Goal: Task Accomplishment & Management: Manage account settings

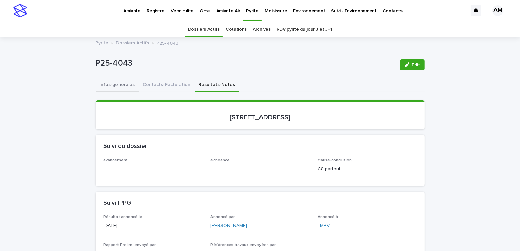
click at [113, 81] on button "Infos-générales" at bounding box center [117, 85] width 43 height 14
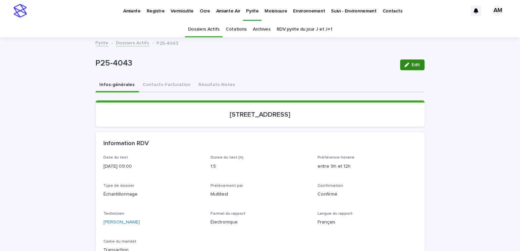
click at [412, 65] on span "Edit" at bounding box center [416, 64] width 8 height 5
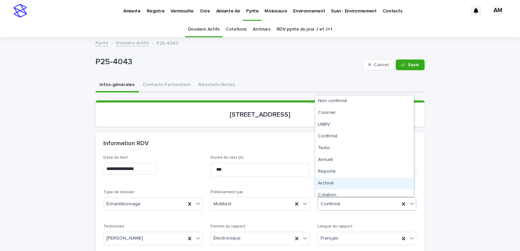
click at [332, 183] on div "Archivé" at bounding box center [364, 184] width 98 height 12
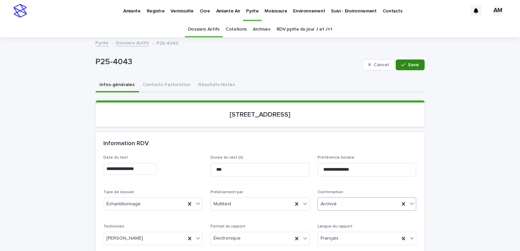
click at [406, 64] on div "button" at bounding box center [404, 64] width 7 height 5
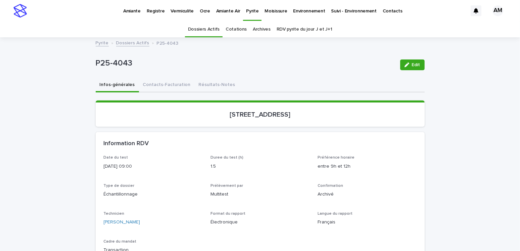
click at [132, 43] on link "Dossiers Actifs" at bounding box center [132, 43] width 33 height 8
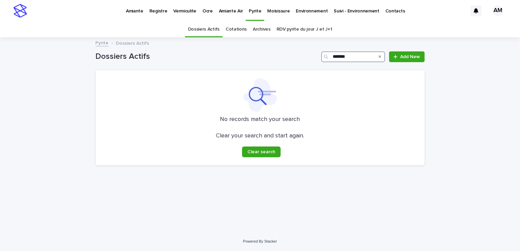
click at [352, 56] on input "*******" at bounding box center [353, 56] width 64 height 11
type input "*******"
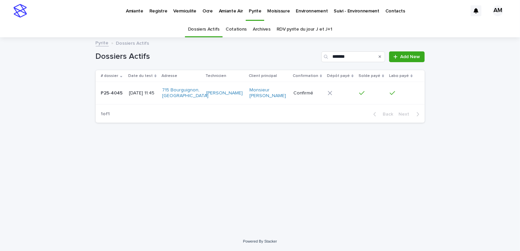
click at [132, 95] on p "2025-06-04 11:45" at bounding box center [143, 93] width 28 height 6
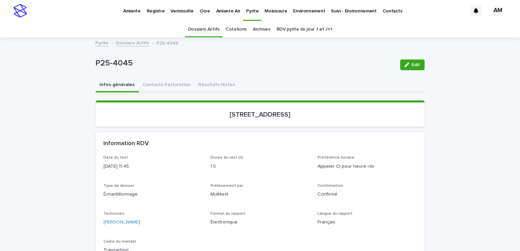
drag, startPoint x: 204, startPoint y: 84, endPoint x: 338, endPoint y: 84, distance: 134.0
click at [204, 84] on button "Résultats-Notes" at bounding box center [217, 85] width 45 height 14
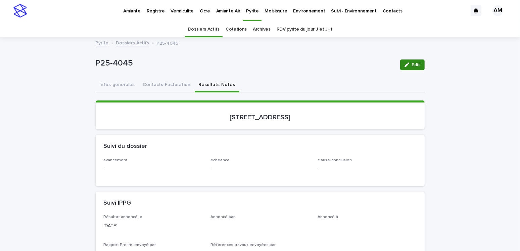
click at [414, 63] on span "Edit" at bounding box center [416, 64] width 8 height 5
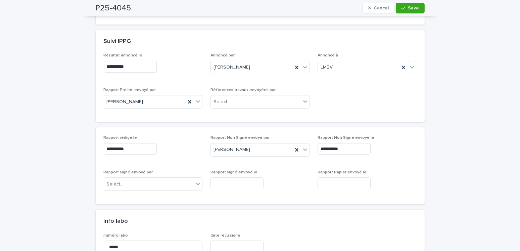
scroll to position [235, 0]
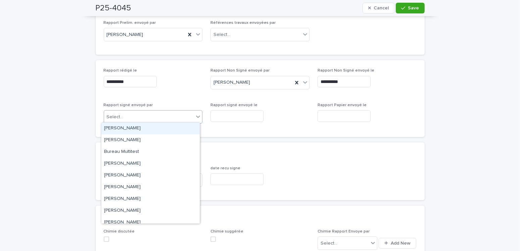
click at [131, 118] on div "Select..." at bounding box center [149, 116] width 90 height 11
click at [124, 130] on div "[PERSON_NAME]" at bounding box center [150, 129] width 98 height 12
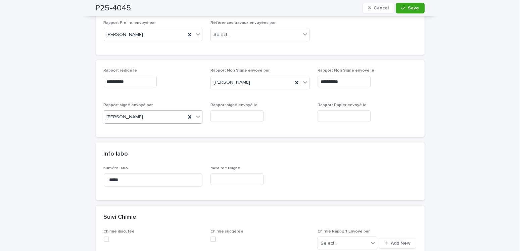
click at [231, 113] on input "text" at bounding box center [237, 116] width 53 height 12
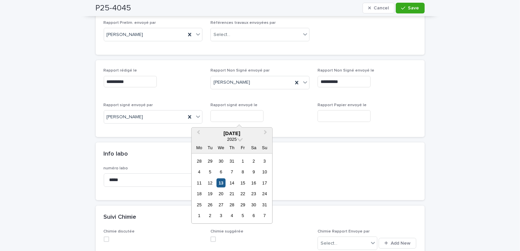
click at [220, 183] on div "13" at bounding box center [221, 182] width 9 height 9
type input "**********"
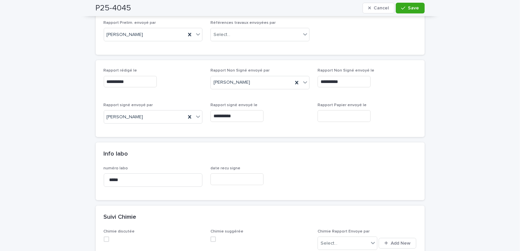
scroll to position [34, 0]
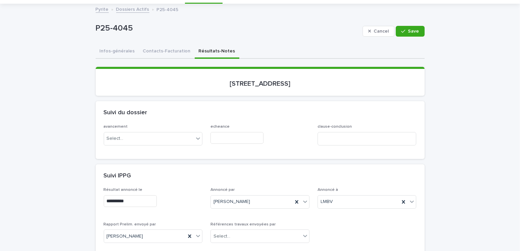
click at [113, 42] on div "P25-4045 Cancel Save" at bounding box center [260, 31] width 329 height 27
click at [116, 49] on button "Infos-générales" at bounding box center [117, 52] width 43 height 14
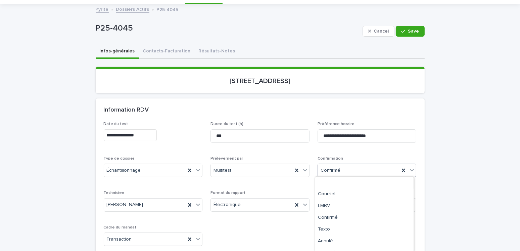
scroll to position [31, 0]
click at [327, 230] on div "Archivé" at bounding box center [364, 234] width 98 height 12
click at [410, 31] on span "Save" at bounding box center [413, 31] width 11 height 5
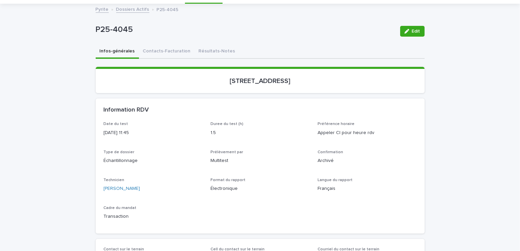
click at [127, 9] on link "Dossiers Actifs" at bounding box center [132, 9] width 33 height 8
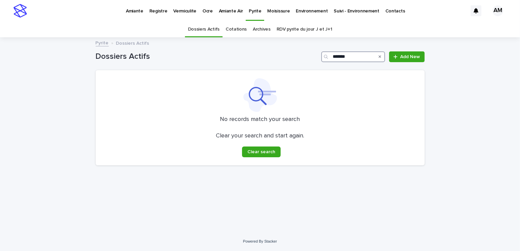
click at [360, 59] on input "*******" at bounding box center [353, 56] width 64 height 11
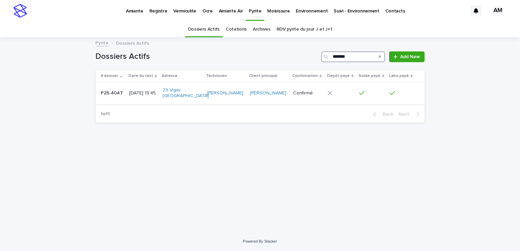
type input "*******"
click at [156, 96] on div "2025-06-04 13:45" at bounding box center [143, 93] width 28 height 11
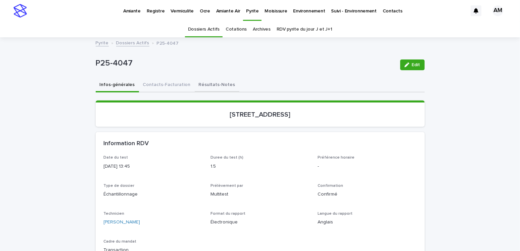
click at [195, 80] on button "Résultats-Notes" at bounding box center [217, 85] width 45 height 14
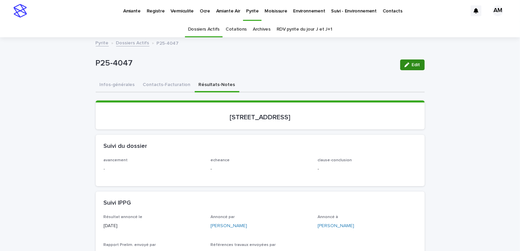
click at [409, 61] on button "Edit" at bounding box center [412, 64] width 25 height 11
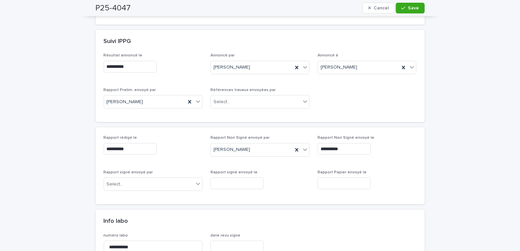
scroll to position [269, 0]
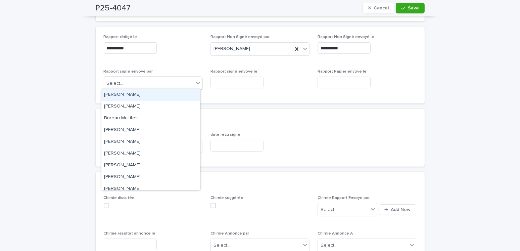
click at [129, 80] on div "Select..." at bounding box center [149, 83] width 90 height 11
click at [120, 90] on div "[PERSON_NAME]" at bounding box center [150, 95] width 98 height 12
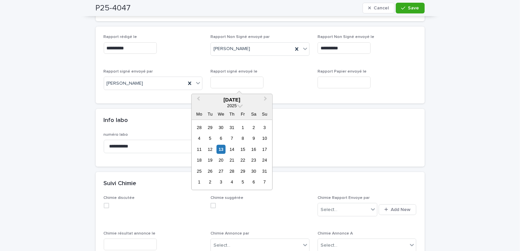
click at [241, 80] on input "text" at bounding box center [237, 83] width 53 height 12
click at [223, 151] on div "13" at bounding box center [221, 149] width 9 height 9
type input "**********"
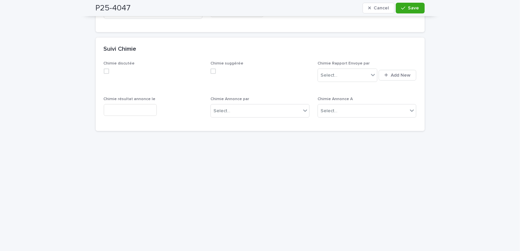
scroll to position [504, 0]
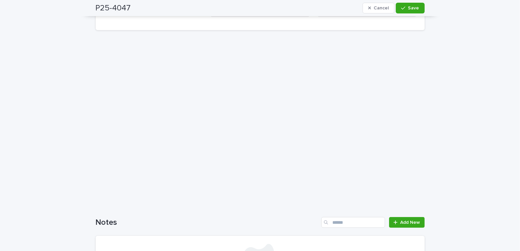
drag, startPoint x: 73, startPoint y: 167, endPoint x: 77, endPoint y: 156, distance: 11.3
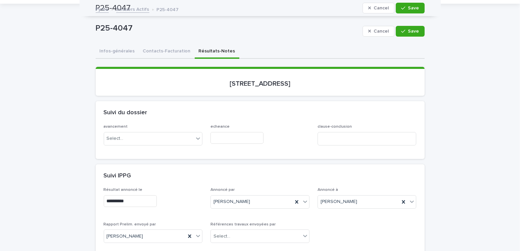
scroll to position [0, 0]
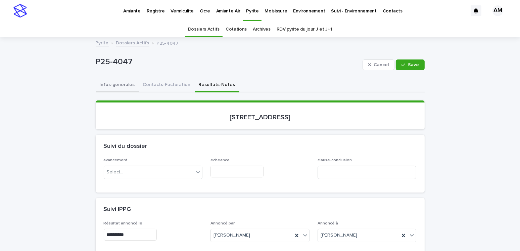
click at [116, 85] on button "Infos-générales" at bounding box center [117, 85] width 43 height 14
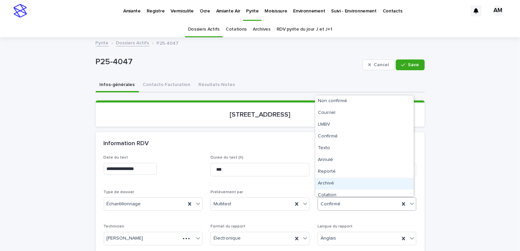
drag, startPoint x: 322, startPoint y: 199, endPoint x: 331, endPoint y: 198, distance: 9.9
click at [326, 183] on div "Archivé" at bounding box center [364, 184] width 98 height 12
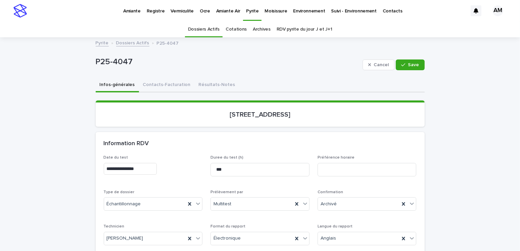
click at [398, 72] on div "Cancel Save" at bounding box center [394, 64] width 62 height 27
click at [401, 64] on icon "button" at bounding box center [403, 64] width 4 height 5
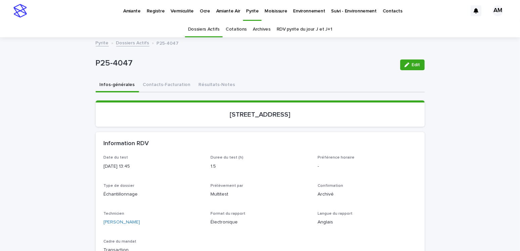
click at [134, 43] on link "Dossiers Actifs" at bounding box center [132, 43] width 33 height 8
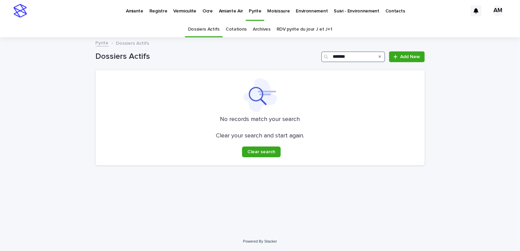
click at [354, 54] on input "*******" at bounding box center [353, 56] width 64 height 11
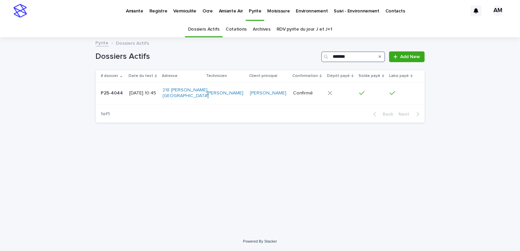
type input "*******"
click at [134, 93] on p "2025-06-05 10:45" at bounding box center [143, 93] width 28 height 6
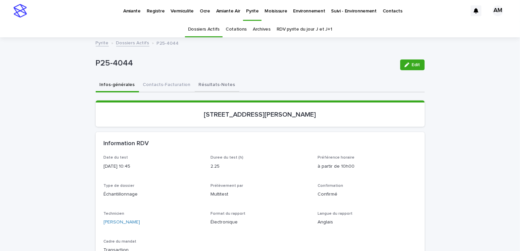
click at [213, 81] on button "Résultats-Notes" at bounding box center [217, 85] width 45 height 14
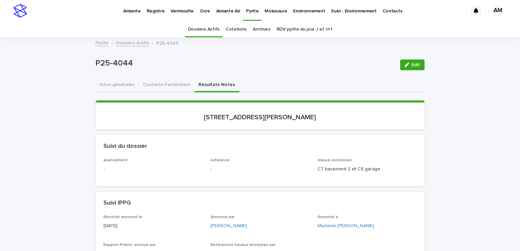
scroll to position [235, 0]
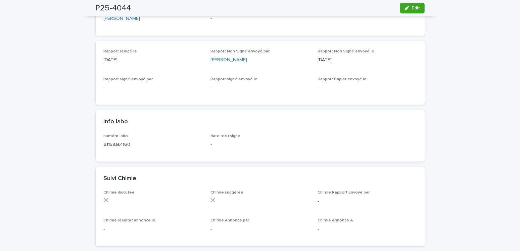
click at [414, 0] on div "P25-4044 Edit" at bounding box center [260, 8] width 329 height 16
click at [417, 9] on span "Edit" at bounding box center [416, 8] width 8 height 5
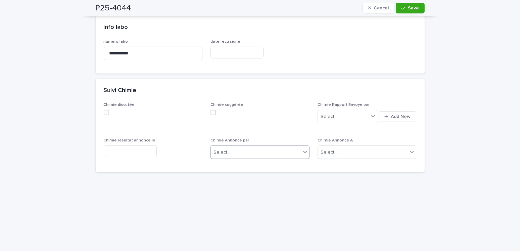
scroll to position [261, 0]
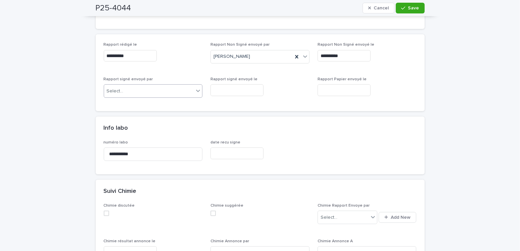
click at [151, 92] on div "Select..." at bounding box center [149, 91] width 90 height 11
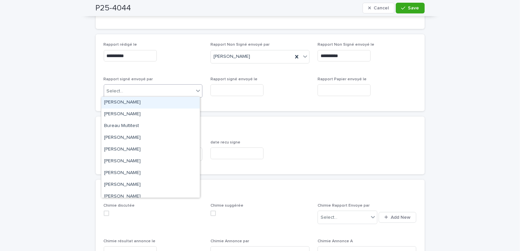
click at [138, 103] on div "[PERSON_NAME]" at bounding box center [150, 103] width 98 height 12
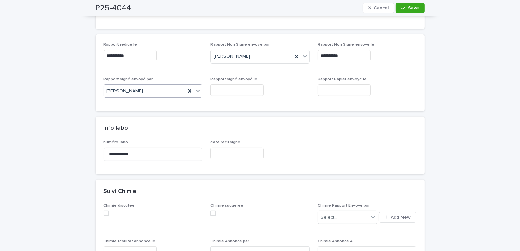
click at [227, 86] on input "text" at bounding box center [237, 90] width 53 height 12
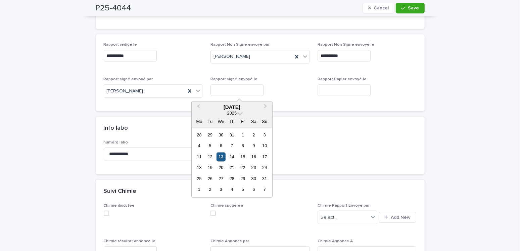
click at [223, 155] on div "13" at bounding box center [221, 156] width 9 height 9
type input "**********"
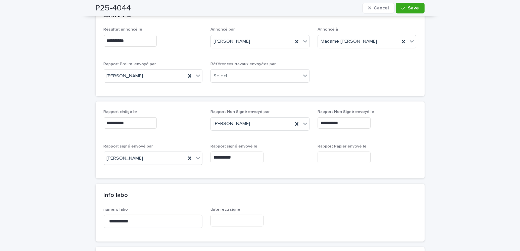
scroll to position [0, 0]
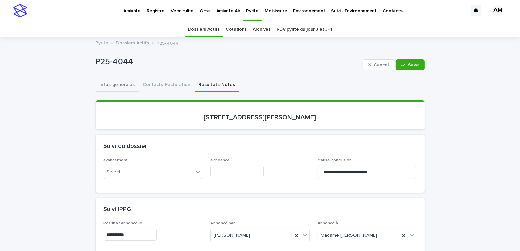
click at [121, 83] on button "Infos-générales" at bounding box center [117, 85] width 43 height 14
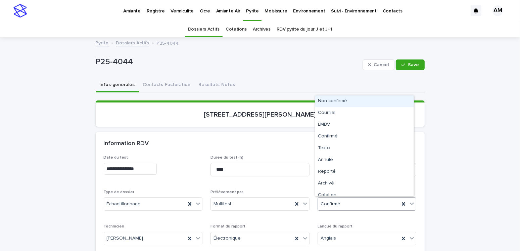
click at [337, 202] on div "Confirmé" at bounding box center [359, 203] width 82 height 11
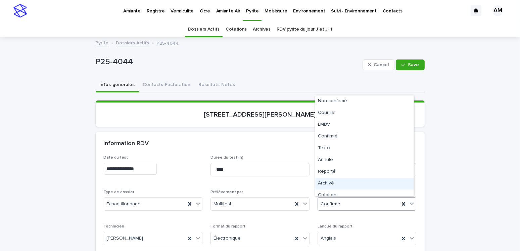
click at [330, 185] on div "Archivé" at bounding box center [364, 184] width 98 height 12
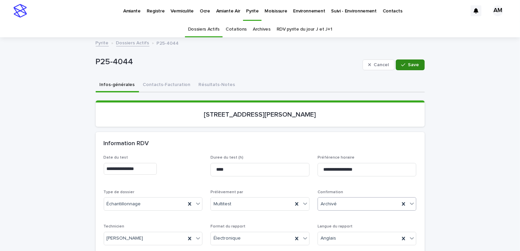
click at [407, 68] on button "Save" at bounding box center [410, 64] width 29 height 11
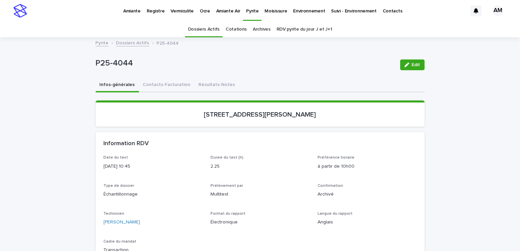
click at [135, 42] on link "Dossiers Actifs" at bounding box center [132, 43] width 33 height 8
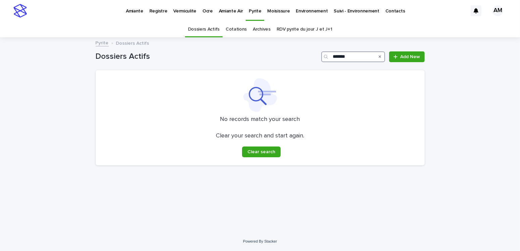
click at [359, 55] on input "*******" at bounding box center [353, 56] width 64 height 11
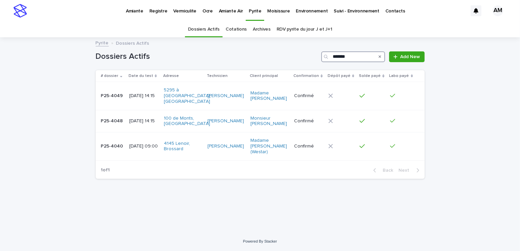
type input "*******"
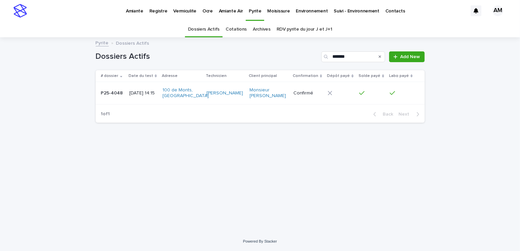
click at [140, 91] on p "2025-06-05 14:15" at bounding box center [143, 93] width 28 height 6
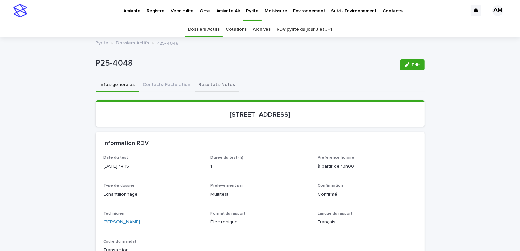
click at [214, 87] on button "Résultats-Notes" at bounding box center [217, 85] width 45 height 14
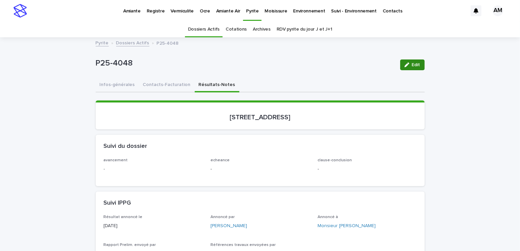
click at [412, 65] on span "Edit" at bounding box center [416, 64] width 8 height 5
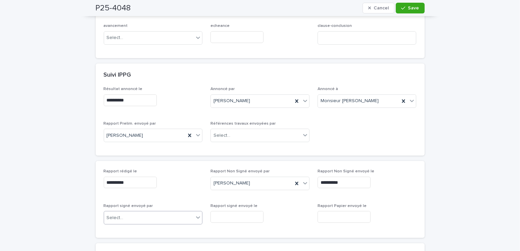
scroll to position [168, 0]
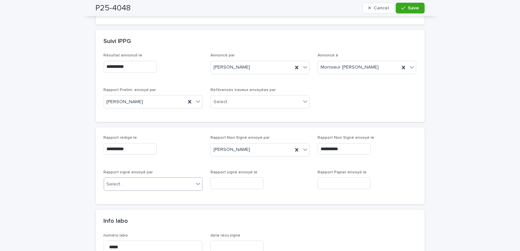
click at [135, 181] on div "Select..." at bounding box center [149, 184] width 90 height 11
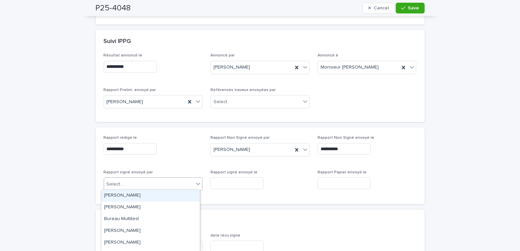
click at [126, 196] on div "[PERSON_NAME]" at bounding box center [150, 196] width 98 height 12
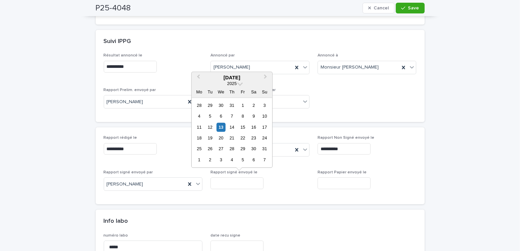
click at [243, 180] on input "text" at bounding box center [237, 183] width 53 height 12
click at [224, 127] on div "13" at bounding box center [221, 127] width 9 height 9
type input "**********"
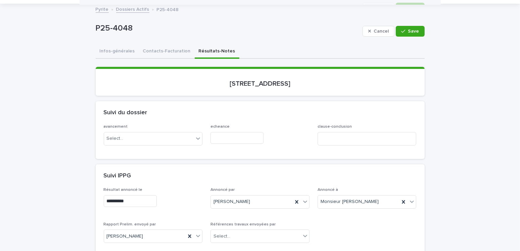
scroll to position [0, 0]
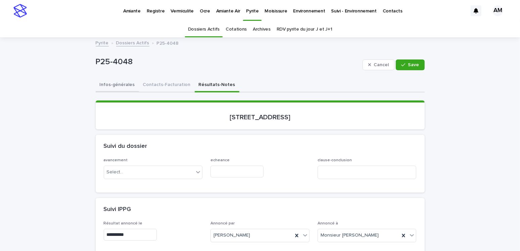
click at [106, 88] on button "Infos-générales" at bounding box center [117, 85] width 43 height 14
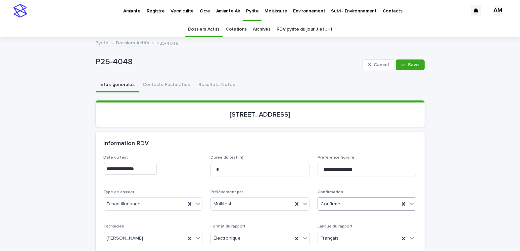
click at [346, 201] on div "Confirmé" at bounding box center [359, 203] width 82 height 11
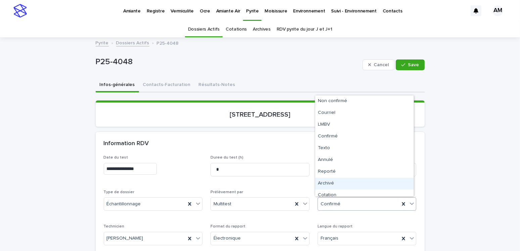
click at [327, 185] on div "Archivé" at bounding box center [364, 184] width 98 height 12
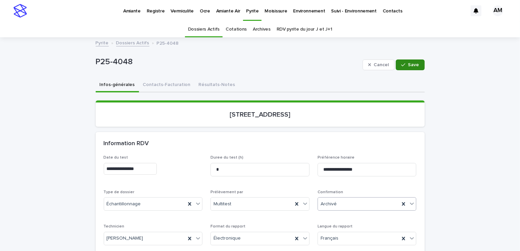
click at [410, 64] on span "Save" at bounding box center [413, 64] width 11 height 5
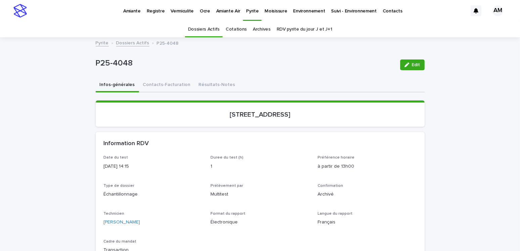
click at [124, 43] on link "Dossiers Actifs" at bounding box center [132, 43] width 33 height 8
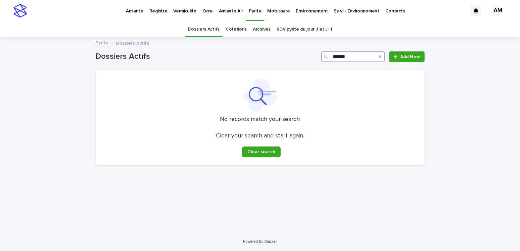
click at [358, 57] on input "*******" at bounding box center [353, 56] width 64 height 11
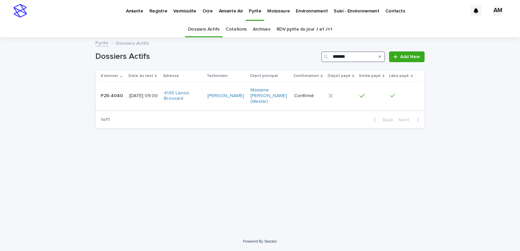
type input "*******"
click at [145, 93] on p "2025-06-06 09:00" at bounding box center [143, 96] width 29 height 6
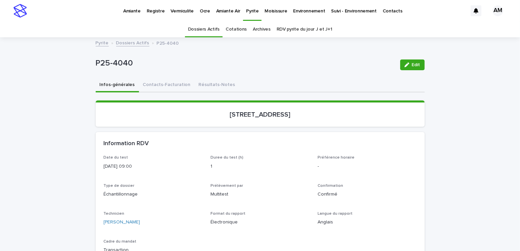
click at [214, 85] on button "Résultats-Notes" at bounding box center [217, 85] width 45 height 14
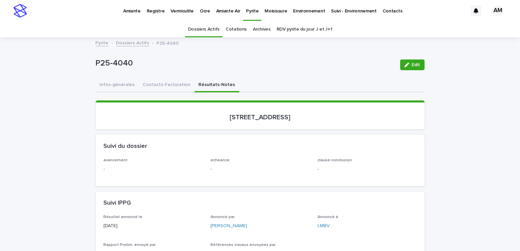
click at [412, 66] on span "Edit" at bounding box center [416, 64] width 8 height 5
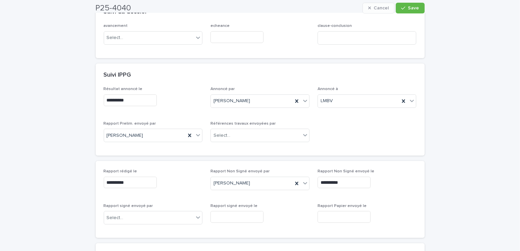
scroll to position [235, 0]
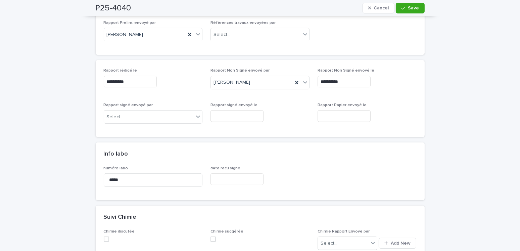
click at [129, 107] on div "Rapport signé envoyé par Select..." at bounding box center [153, 116] width 99 height 26
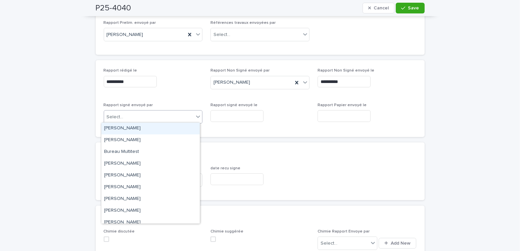
click at [129, 115] on div "Select..." at bounding box center [149, 116] width 90 height 11
click at [128, 127] on div "[PERSON_NAME]" at bounding box center [150, 129] width 98 height 12
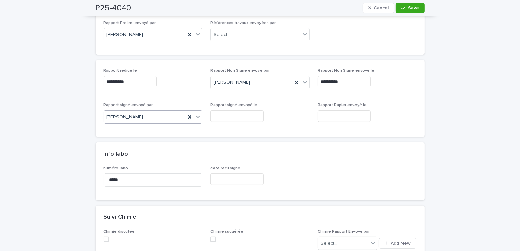
click at [227, 114] on input "text" at bounding box center [237, 116] width 53 height 12
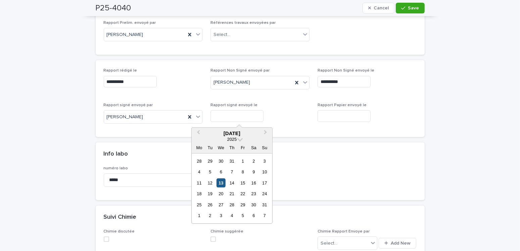
click at [222, 182] on div "13" at bounding box center [221, 182] width 9 height 9
type input "**********"
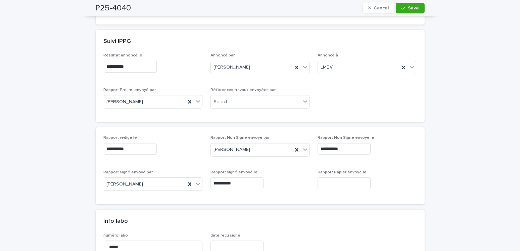
scroll to position [0, 0]
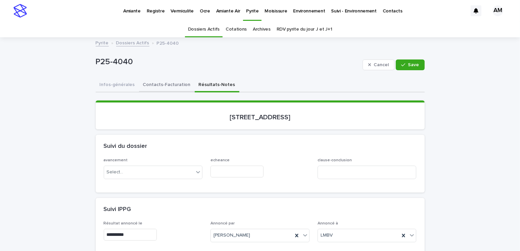
click at [150, 82] on button "Contacts-Facturation" at bounding box center [167, 85] width 56 height 14
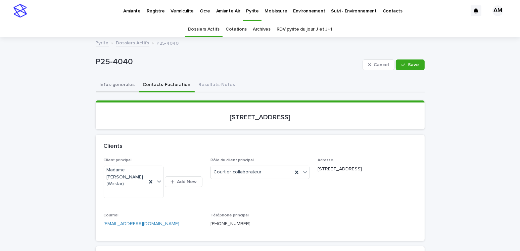
click at [111, 82] on button "Infos-générales" at bounding box center [117, 85] width 43 height 14
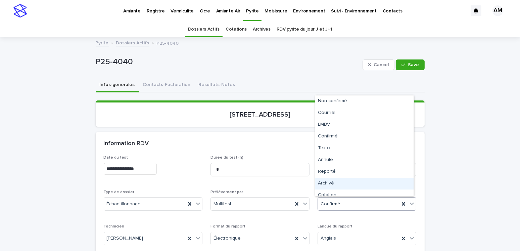
click at [330, 183] on div "Archivé" at bounding box center [364, 184] width 98 height 12
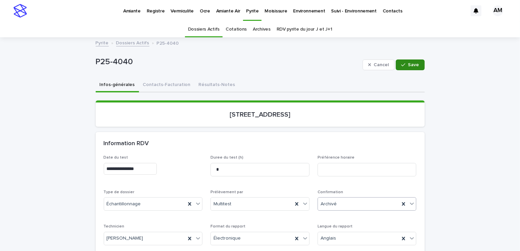
click at [410, 68] on button "Save" at bounding box center [410, 64] width 29 height 11
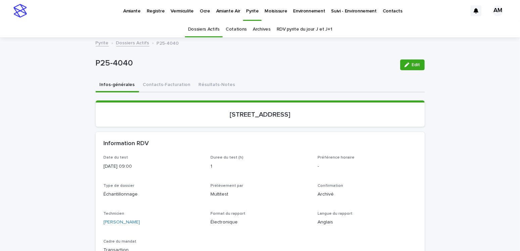
click at [130, 43] on link "Dossiers Actifs" at bounding box center [132, 43] width 33 height 8
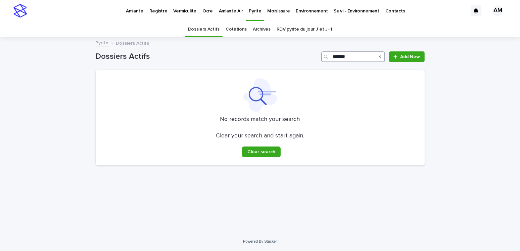
click at [355, 54] on input "*******" at bounding box center [353, 56] width 64 height 11
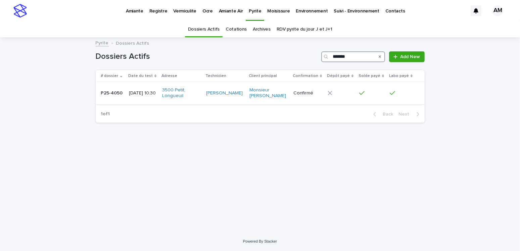
type input "*******"
click at [141, 93] on p "2025-06-06 10:30" at bounding box center [143, 93] width 28 height 6
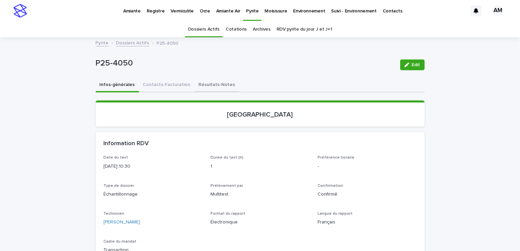
drag, startPoint x: 205, startPoint y: 82, endPoint x: 218, endPoint y: 89, distance: 15.0
click at [205, 82] on button "Résultats-Notes" at bounding box center [217, 85] width 45 height 14
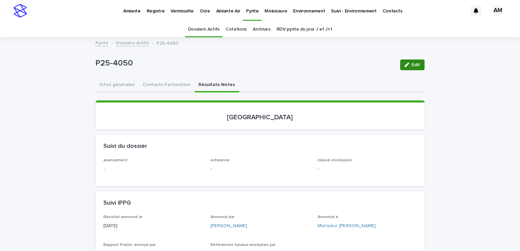
click at [412, 65] on span "Edit" at bounding box center [416, 64] width 8 height 5
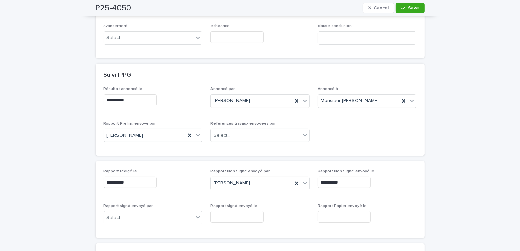
scroll to position [235, 0]
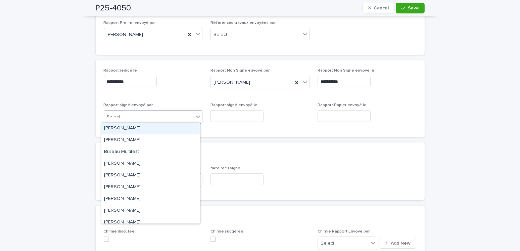
click at [124, 116] on input "text" at bounding box center [124, 117] width 1 height 6
click at [124, 126] on div "[PERSON_NAME]" at bounding box center [150, 129] width 98 height 12
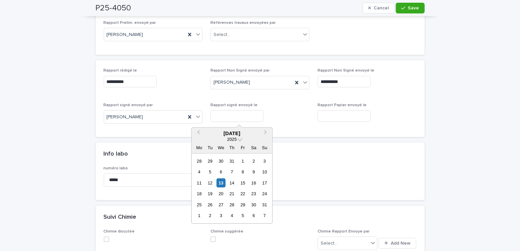
click at [221, 114] on input "text" at bounding box center [237, 116] width 53 height 12
click at [220, 183] on div "13" at bounding box center [221, 182] width 9 height 9
type input "**********"
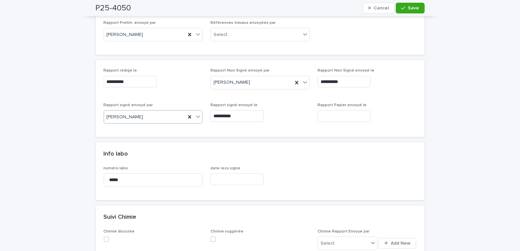
scroll to position [0, 0]
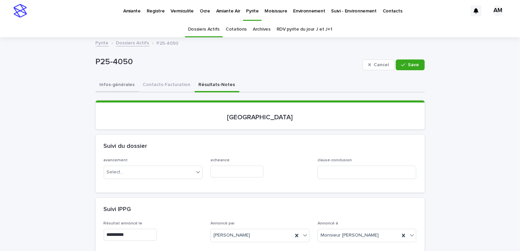
drag, startPoint x: 116, startPoint y: 82, endPoint x: 122, endPoint y: 83, distance: 5.8
click at [116, 82] on button "Infos-générales" at bounding box center [117, 85] width 43 height 14
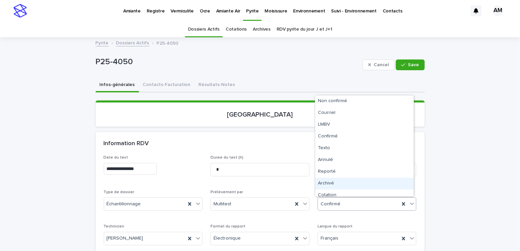
click at [332, 183] on div "Archivé" at bounding box center [364, 184] width 98 height 12
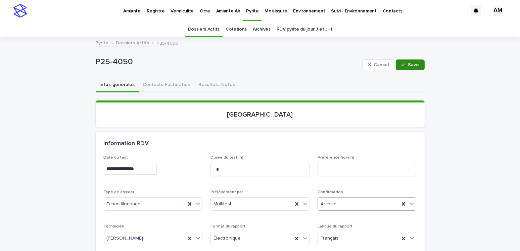
click at [414, 63] on span "Save" at bounding box center [413, 64] width 11 height 5
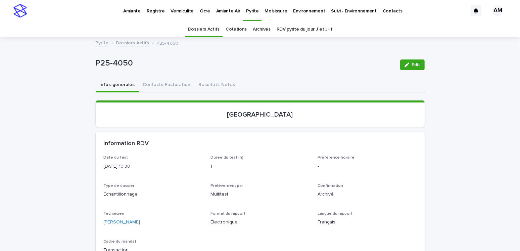
click at [128, 43] on link "Dossiers Actifs" at bounding box center [132, 43] width 33 height 8
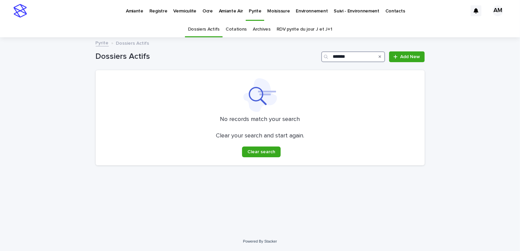
click at [353, 56] on input "*******" at bounding box center [353, 56] width 64 height 11
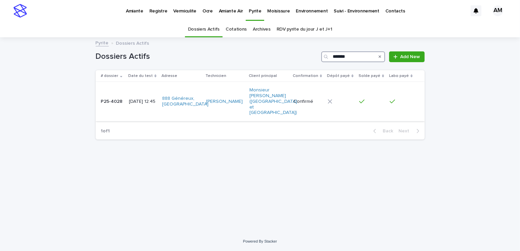
type input "*******"
click at [139, 99] on p "2025-06-06 12:45" at bounding box center [143, 102] width 28 height 6
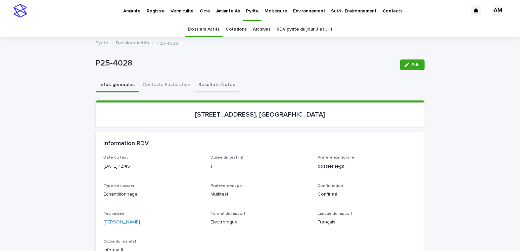
click at [218, 81] on button "Résultats-Notes" at bounding box center [217, 85] width 45 height 14
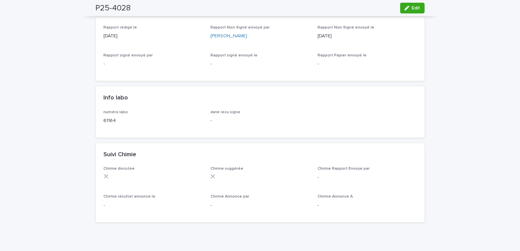
click at [413, 10] on span "Edit" at bounding box center [416, 8] width 8 height 5
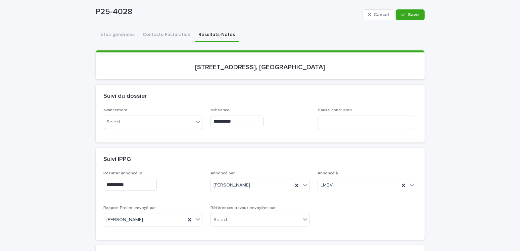
scroll to position [16, 0]
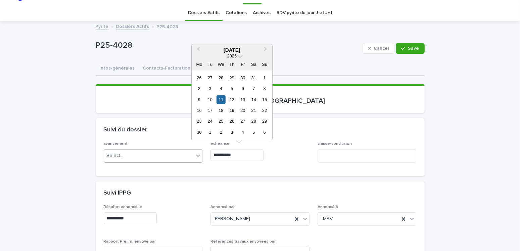
drag, startPoint x: 238, startPoint y: 150, endPoint x: 191, endPoint y: 158, distance: 47.6
click at [191, 157] on div "**********" at bounding box center [260, 154] width 313 height 26
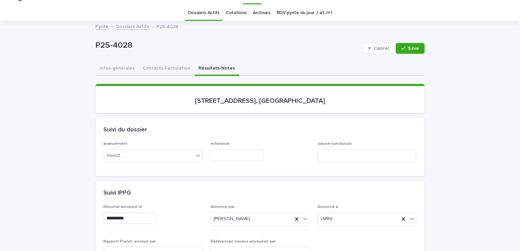
click at [255, 181] on div "Suivi IPPG" at bounding box center [260, 193] width 329 height 24
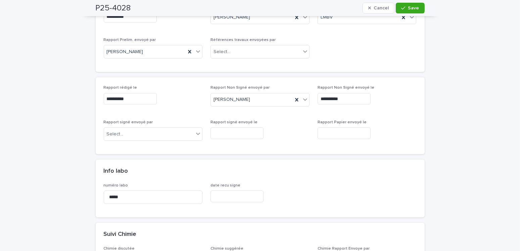
scroll to position [285, 0]
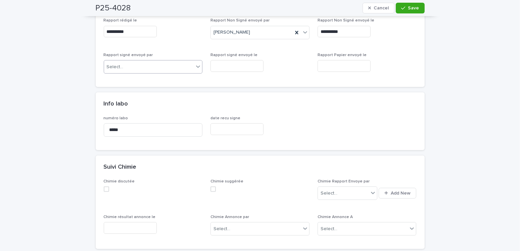
click at [123, 65] on div "Select..." at bounding box center [149, 66] width 90 height 11
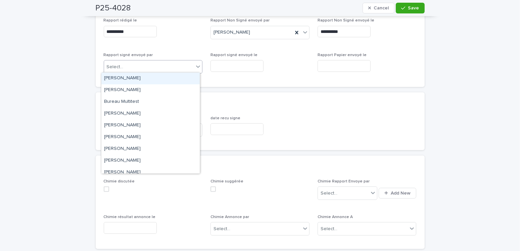
click at [121, 78] on div "[PERSON_NAME]" at bounding box center [150, 79] width 98 height 12
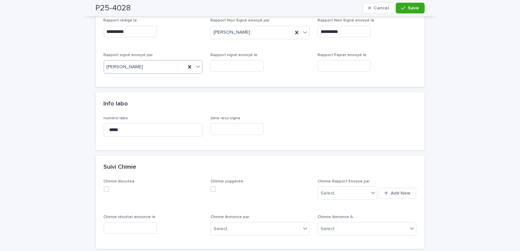
click at [220, 66] on input "text" at bounding box center [237, 66] width 53 height 12
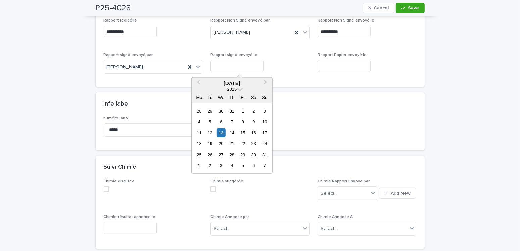
click at [222, 137] on div "11 12 13 14 15 16 17" at bounding box center [232, 132] width 76 height 11
click at [221, 134] on div "13" at bounding box center [221, 132] width 9 height 9
type input "**********"
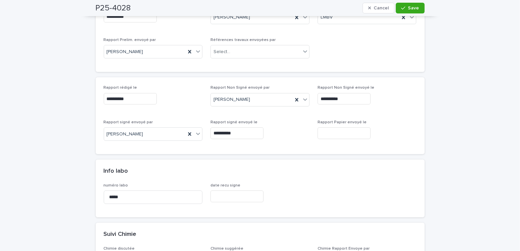
scroll to position [0, 0]
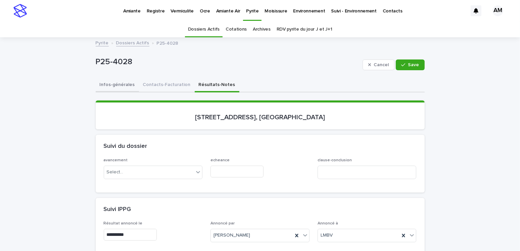
click at [121, 81] on button "Infos-générales" at bounding box center [117, 85] width 43 height 14
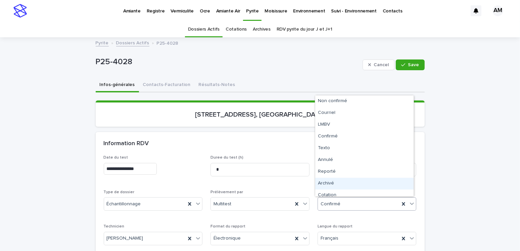
click at [329, 183] on div "Archivé" at bounding box center [364, 184] width 98 height 12
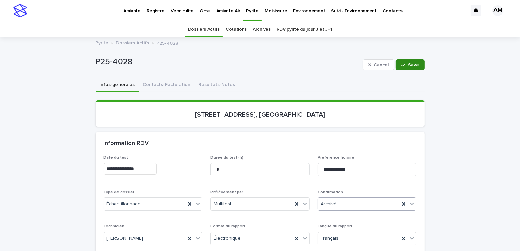
click at [408, 64] on span "Save" at bounding box center [413, 64] width 11 height 5
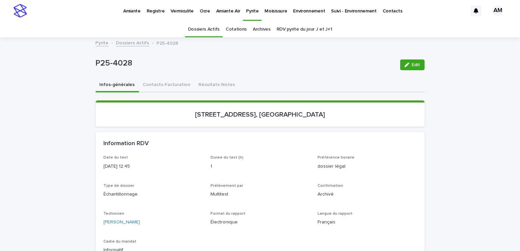
click at [137, 42] on link "Dossiers Actifs" at bounding box center [132, 43] width 33 height 8
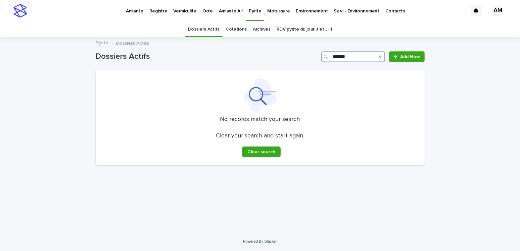
click at [359, 57] on input "*******" at bounding box center [353, 56] width 64 height 11
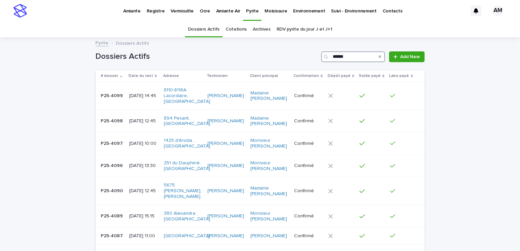
type input "*******"
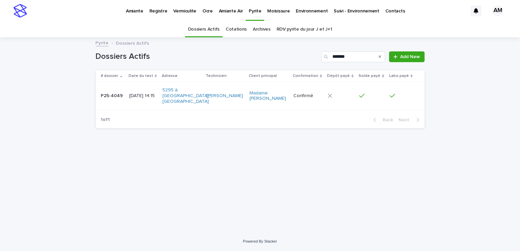
click at [143, 93] on p "2025-06-06 14:15" at bounding box center [143, 96] width 28 height 6
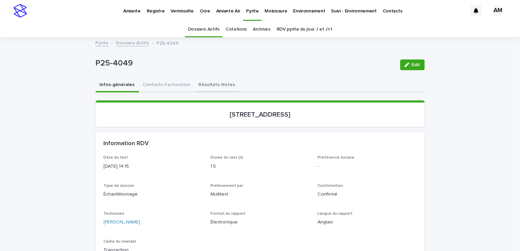
click at [195, 80] on button "Résultats-Notes" at bounding box center [217, 85] width 45 height 14
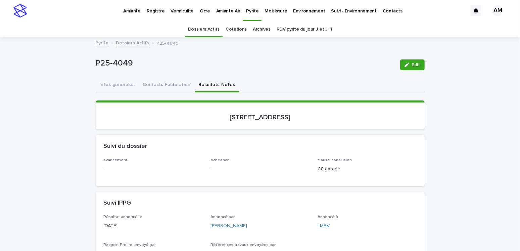
click at [402, 65] on button "Edit" at bounding box center [412, 64] width 25 height 11
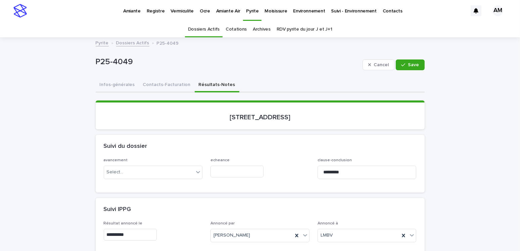
scroll to position [134, 0]
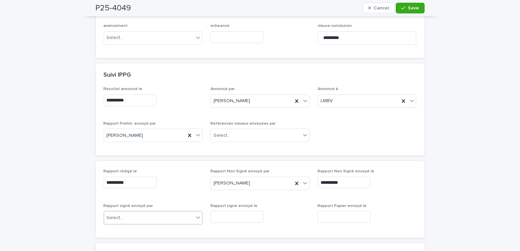
click at [131, 213] on div "Select..." at bounding box center [149, 217] width 90 height 11
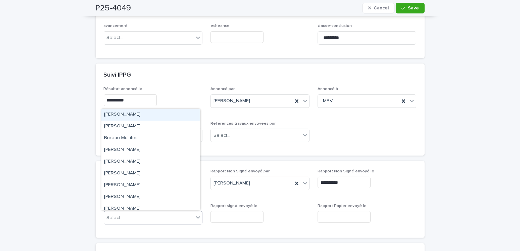
click at [135, 115] on div "[PERSON_NAME]" at bounding box center [150, 115] width 98 height 12
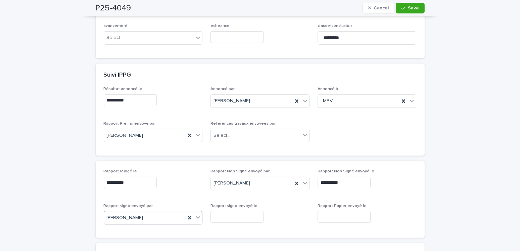
click at [232, 217] on input "text" at bounding box center [237, 217] width 53 height 12
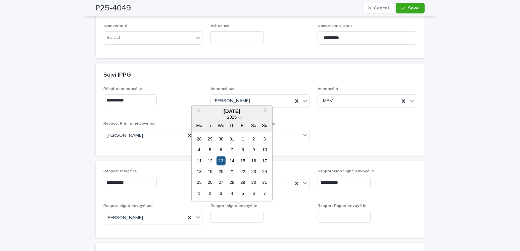
click at [218, 161] on div "13" at bounding box center [221, 160] width 9 height 9
type input "**********"
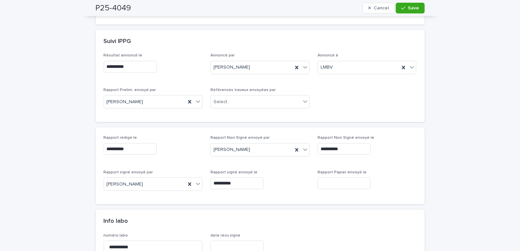
scroll to position [0, 0]
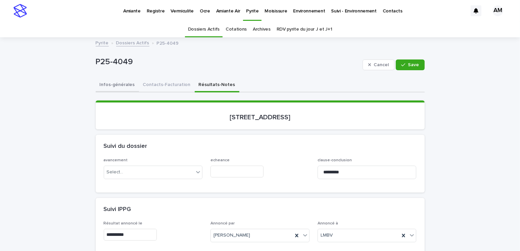
click at [120, 86] on button "Infos-générales" at bounding box center [117, 85] width 43 height 14
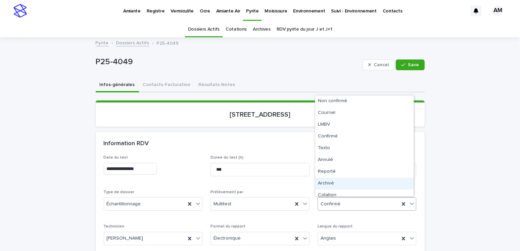
click at [333, 186] on div "Archivé" at bounding box center [364, 184] width 98 height 12
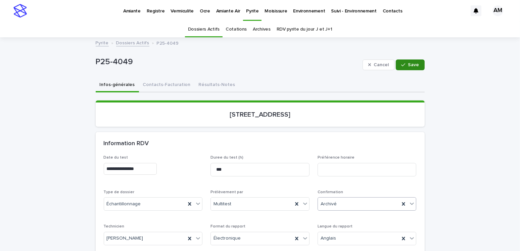
click at [403, 62] on icon "button" at bounding box center [403, 64] width 4 height 5
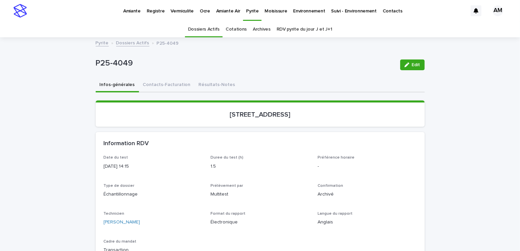
click at [131, 40] on link "Dossiers Actifs" at bounding box center [132, 43] width 33 height 8
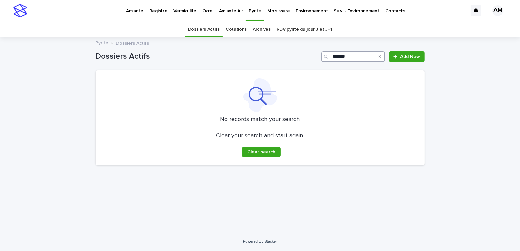
click at [365, 59] on input "*******" at bounding box center [353, 56] width 64 height 11
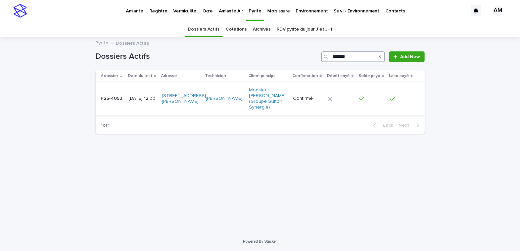
type input "*******"
click at [146, 99] on p "2025-06-09 12:00" at bounding box center [143, 99] width 28 height 6
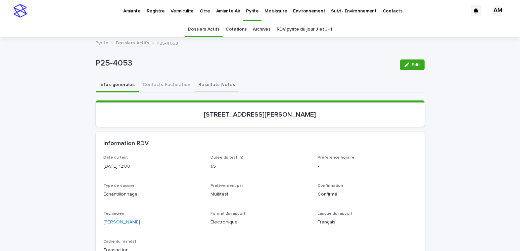
click at [195, 83] on button "Résultats-Notes" at bounding box center [217, 85] width 45 height 14
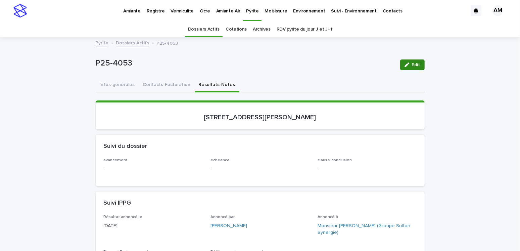
click at [412, 66] on span "Edit" at bounding box center [416, 64] width 8 height 5
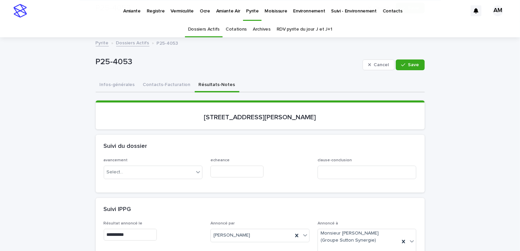
scroll to position [168, 0]
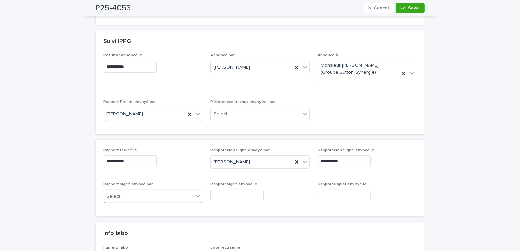
click at [137, 192] on div "Select..." at bounding box center [149, 196] width 90 height 11
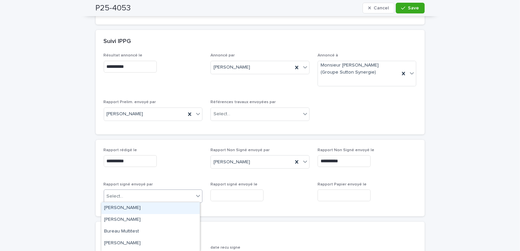
drag, startPoint x: 116, startPoint y: 207, endPoint x: 197, endPoint y: 206, distance: 81.6
click at [116, 207] on div "[PERSON_NAME]" at bounding box center [150, 208] width 98 height 12
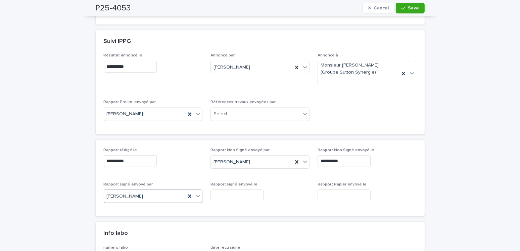
click at [235, 196] on input "text" at bounding box center [237, 195] width 53 height 12
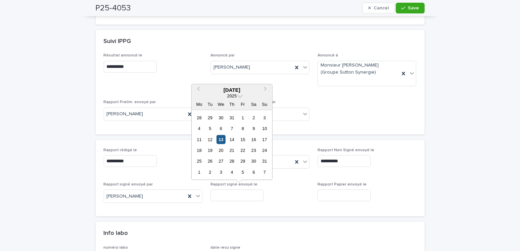
click at [224, 141] on div "13" at bounding box center [221, 139] width 9 height 9
type input "**********"
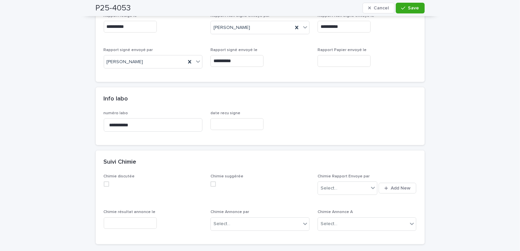
scroll to position [403, 0]
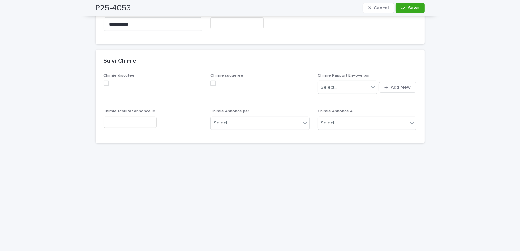
click at [66, 145] on div "**********" at bounding box center [260, 50] width 520 height 830
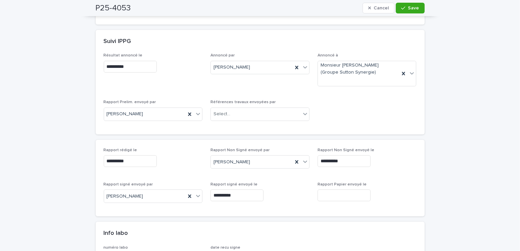
scroll to position [0, 0]
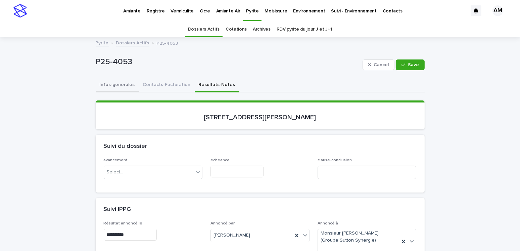
click at [113, 87] on button "Infos-générales" at bounding box center [117, 85] width 43 height 14
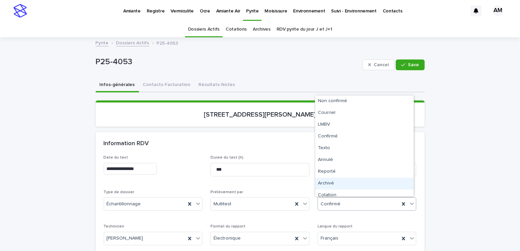
click at [329, 183] on div "Archivé" at bounding box center [364, 184] width 98 height 12
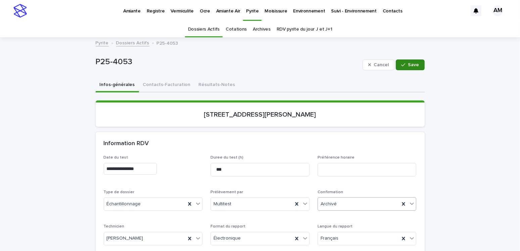
click at [405, 66] on div "button" at bounding box center [404, 64] width 7 height 5
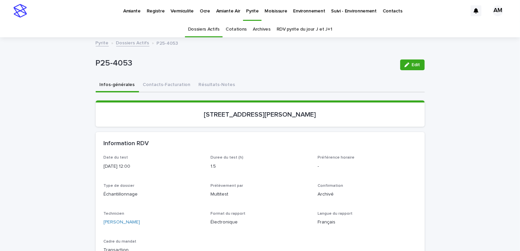
click at [133, 45] on link "Dossiers Actifs" at bounding box center [132, 43] width 33 height 8
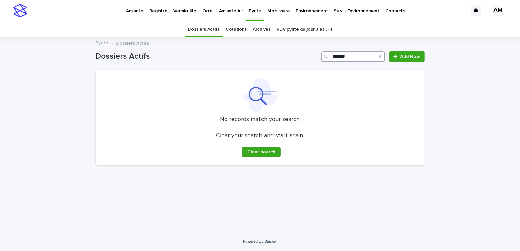
click at [357, 54] on input "*******" at bounding box center [353, 56] width 64 height 11
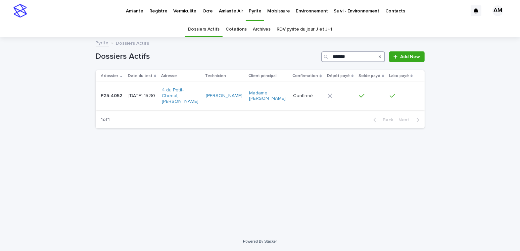
type input "*******"
click at [139, 97] on p "2025-06-09 15:30" at bounding box center [143, 96] width 28 height 6
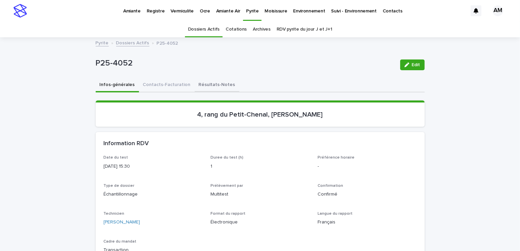
click at [208, 83] on button "Résultats-Notes" at bounding box center [217, 85] width 45 height 14
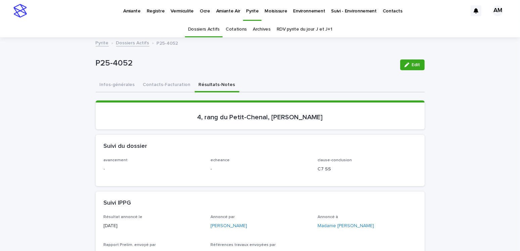
drag, startPoint x: 405, startPoint y: 62, endPoint x: 418, endPoint y: 105, distance: 44.8
click at [405, 62] on icon "button" at bounding box center [407, 64] width 5 height 5
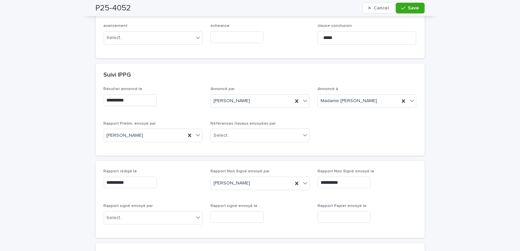
scroll to position [235, 0]
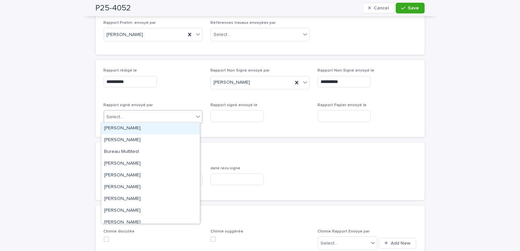
click at [116, 116] on div "Select..." at bounding box center [115, 117] width 17 height 7
click at [118, 127] on div "[PERSON_NAME]" at bounding box center [150, 129] width 98 height 12
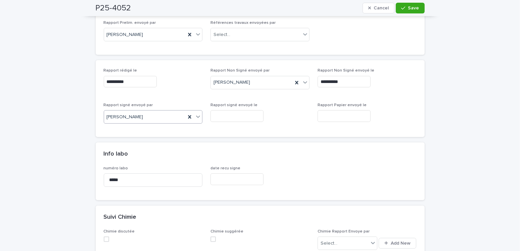
click at [223, 114] on input "text" at bounding box center [237, 116] width 53 height 12
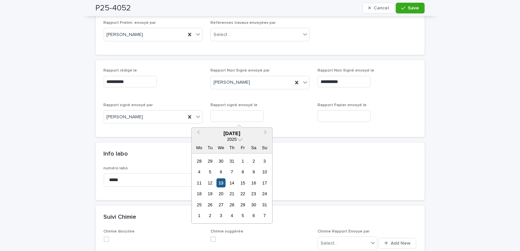
click at [222, 186] on div "13" at bounding box center [221, 182] width 9 height 9
type input "**********"
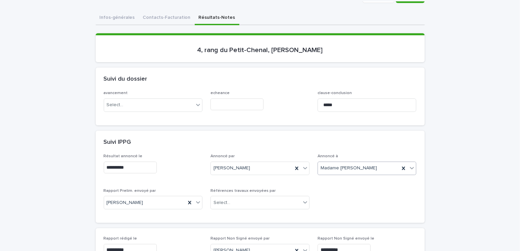
scroll to position [0, 0]
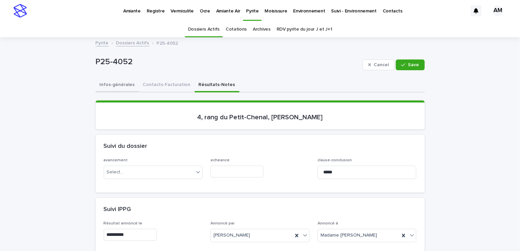
click at [118, 85] on button "Infos-générales" at bounding box center [117, 85] width 43 height 14
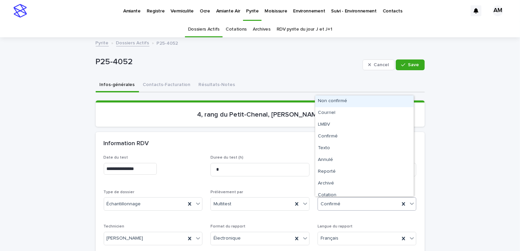
click at [328, 199] on div "Confirmé" at bounding box center [359, 203] width 82 height 11
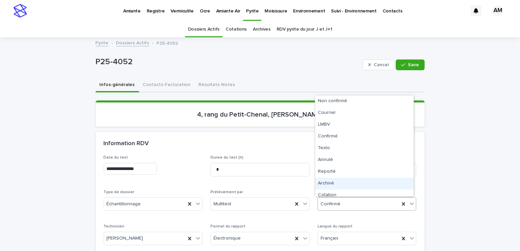
click at [328, 186] on div "Archivé" at bounding box center [364, 184] width 98 height 12
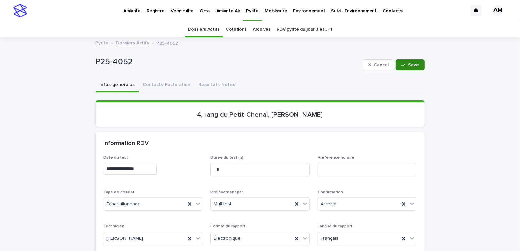
click at [408, 64] on span "Save" at bounding box center [413, 64] width 11 height 5
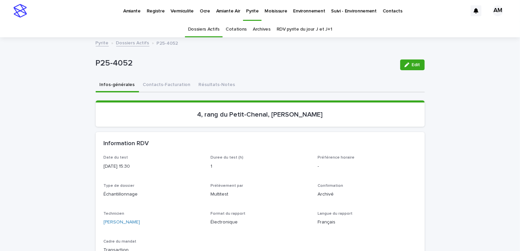
click at [125, 41] on link "Dossiers Actifs" at bounding box center [132, 43] width 33 height 8
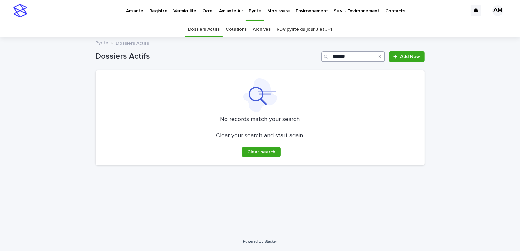
click at [355, 55] on input "*******" at bounding box center [353, 56] width 64 height 11
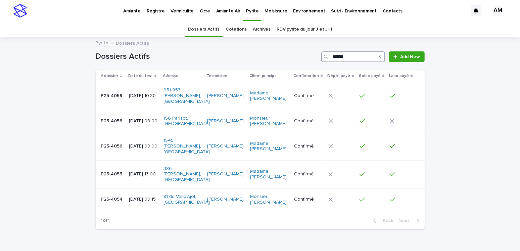
type input "*******"
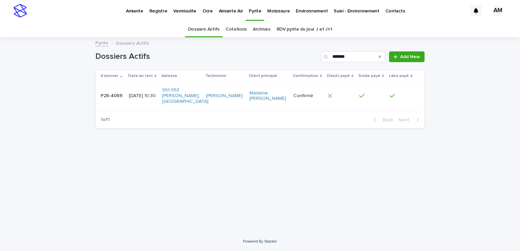
click at [141, 97] on p "2025-06-10 10:30" at bounding box center [143, 96] width 28 height 6
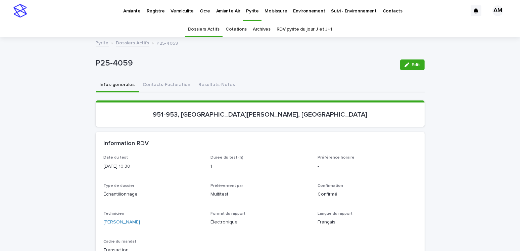
click at [205, 81] on button "Résultats-Notes" at bounding box center [217, 85] width 45 height 14
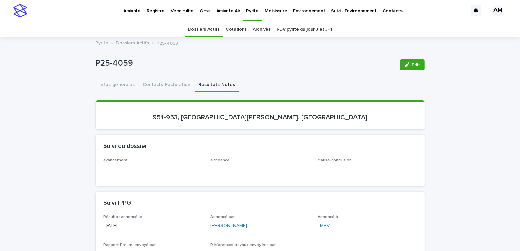
drag, startPoint x: 401, startPoint y: 67, endPoint x: 320, endPoint y: 100, distance: 87.5
click at [402, 67] on button "Edit" at bounding box center [412, 64] width 25 height 11
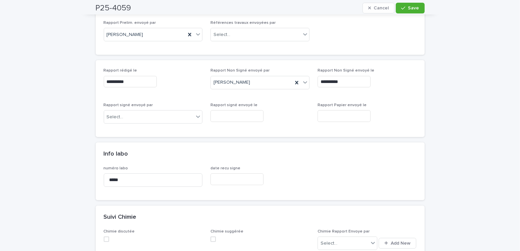
scroll to position [269, 0]
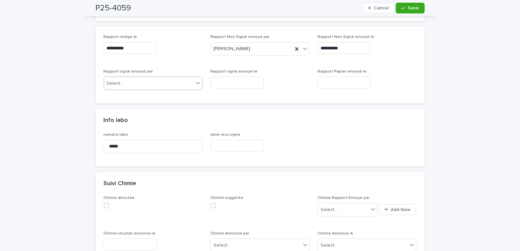
click at [119, 85] on div "Select..." at bounding box center [115, 83] width 17 height 7
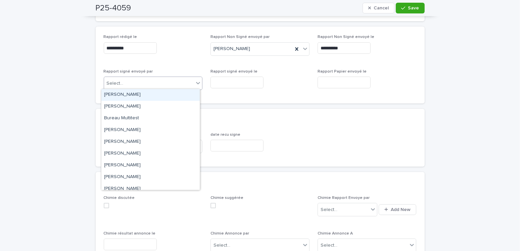
drag, startPoint x: 119, startPoint y: 93, endPoint x: 215, endPoint y: 98, distance: 96.8
click at [119, 93] on div "[PERSON_NAME]" at bounding box center [150, 95] width 98 height 12
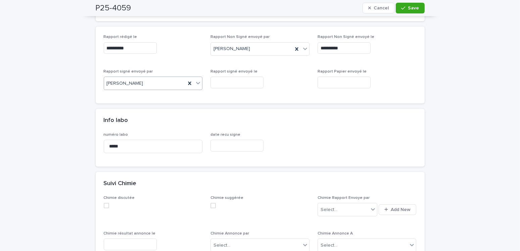
click at [226, 83] on input "text" at bounding box center [237, 83] width 53 height 12
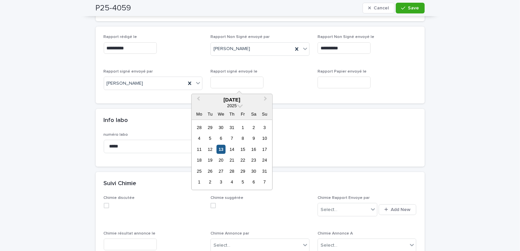
click at [224, 148] on div "13" at bounding box center [221, 149] width 9 height 9
type input "**********"
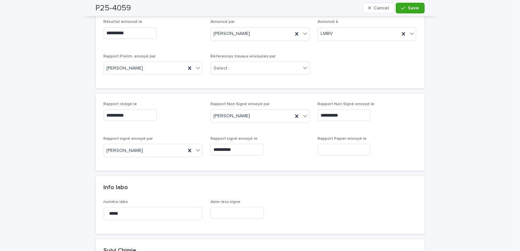
scroll to position [0, 0]
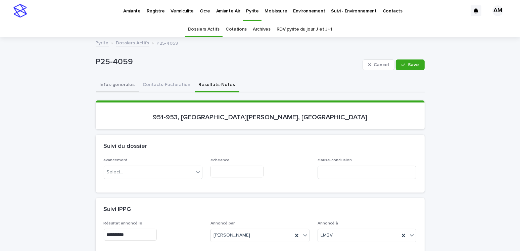
click at [116, 86] on button "Infos-générales" at bounding box center [117, 85] width 43 height 14
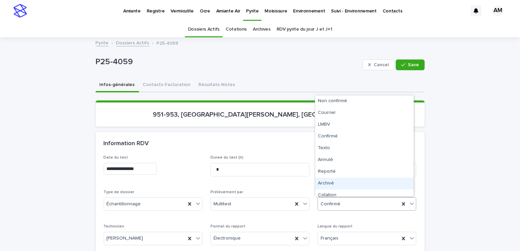
click at [334, 183] on div "Archivé" at bounding box center [364, 184] width 98 height 12
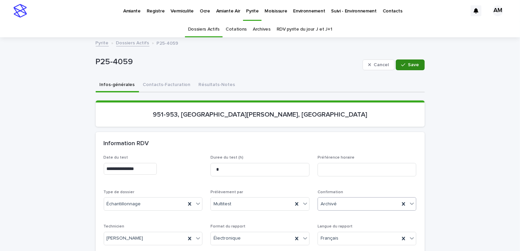
click at [414, 66] on span "Save" at bounding box center [413, 64] width 11 height 5
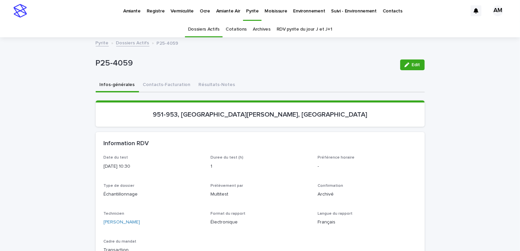
drag, startPoint x: 196, startPoint y: 76, endPoint x: 227, endPoint y: 73, distance: 30.7
click at [197, 75] on div "P25-4059 Edit" at bounding box center [260, 64] width 329 height 27
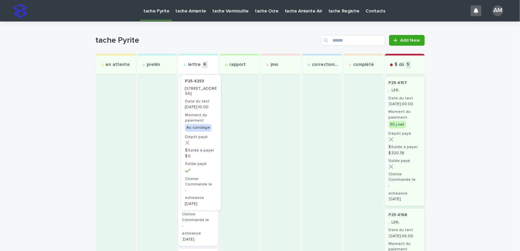
drag, startPoint x: 186, startPoint y: 110, endPoint x: 194, endPoint y: 107, distance: 8.8
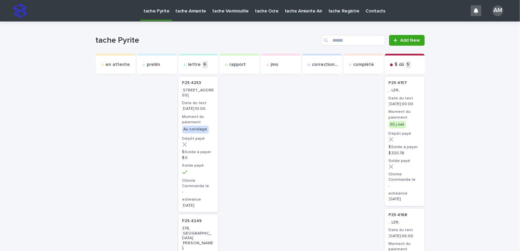
click at [191, 106] on div "[DATE] 10:00" at bounding box center [198, 108] width 32 height 6
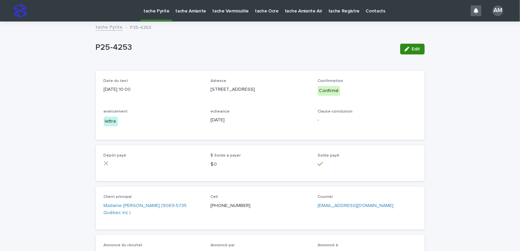
click at [407, 51] on icon "button" at bounding box center [407, 49] width 5 height 5
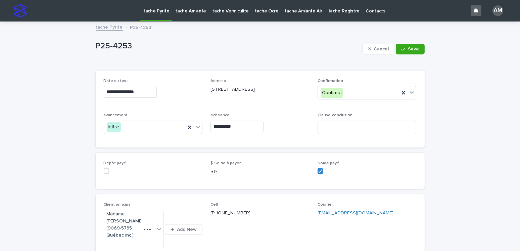
click at [222, 128] on input "**********" at bounding box center [237, 127] width 53 height 12
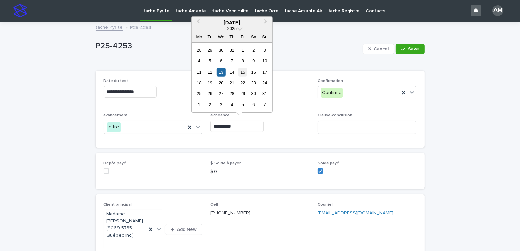
click at [243, 70] on div "15" at bounding box center [242, 71] width 9 height 9
type input "**********"
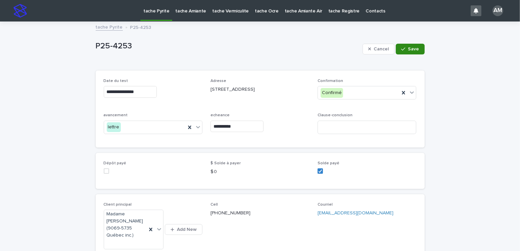
click at [413, 51] on button "Save" at bounding box center [410, 49] width 29 height 11
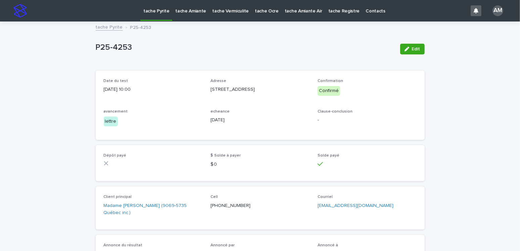
click at [105, 27] on link "tache Pyrite" at bounding box center [109, 27] width 27 height 8
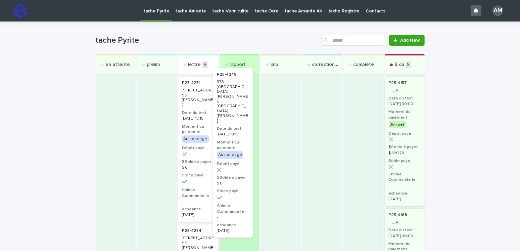
drag, startPoint x: 187, startPoint y: 125, endPoint x: 233, endPoint y: 115, distance: 47.1
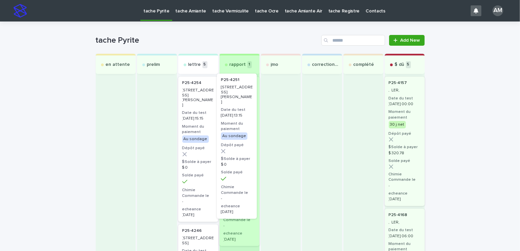
drag, startPoint x: 197, startPoint y: 116, endPoint x: 243, endPoint y: 112, distance: 46.2
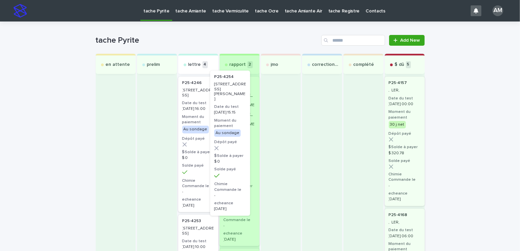
drag, startPoint x: 204, startPoint y: 126, endPoint x: 245, endPoint y: 117, distance: 41.8
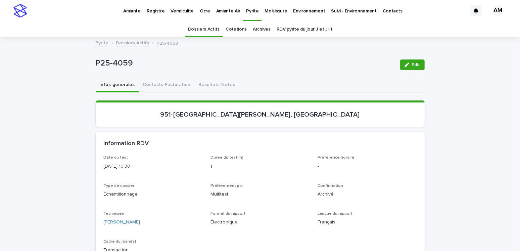
click at [131, 42] on link "Dossiers Actifs" at bounding box center [132, 43] width 33 height 8
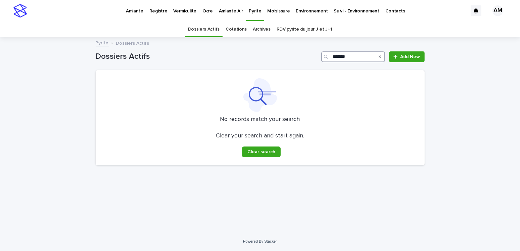
click at [356, 56] on input "*******" at bounding box center [353, 56] width 64 height 11
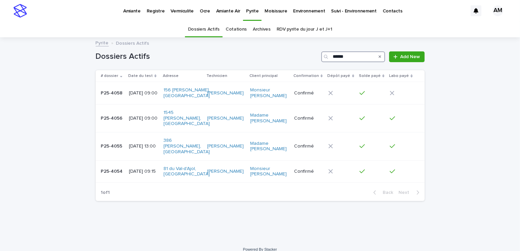
type input "*******"
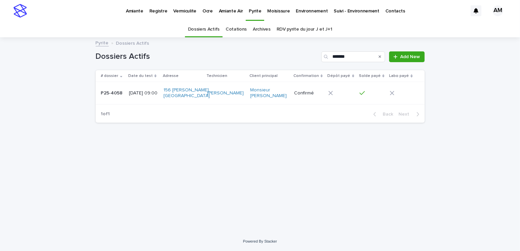
click at [142, 92] on p "2025-06-10 09:00" at bounding box center [144, 93] width 30 height 6
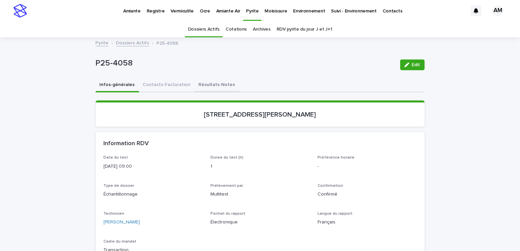
click at [204, 82] on button "Résultats-Notes" at bounding box center [217, 85] width 45 height 14
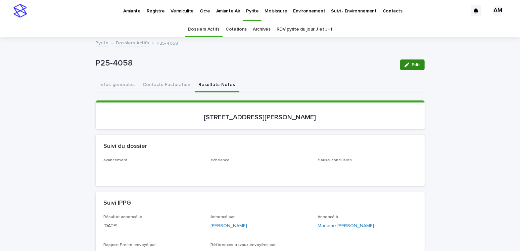
click at [405, 66] on icon "button" at bounding box center [407, 64] width 5 height 5
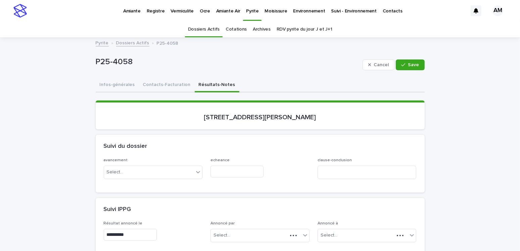
scroll to position [168, 0]
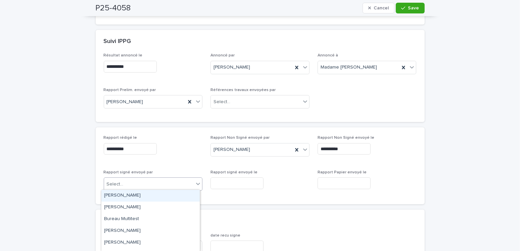
click at [132, 179] on div "Select..." at bounding box center [149, 184] width 90 height 11
click at [118, 192] on div "[PERSON_NAME]" at bounding box center [150, 196] width 98 height 12
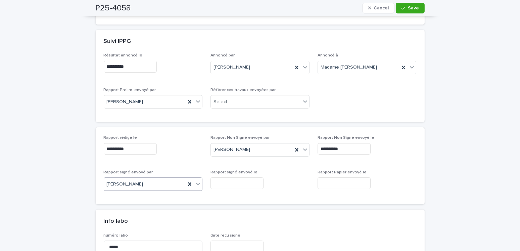
click at [238, 179] on input "text" at bounding box center [237, 183] width 53 height 12
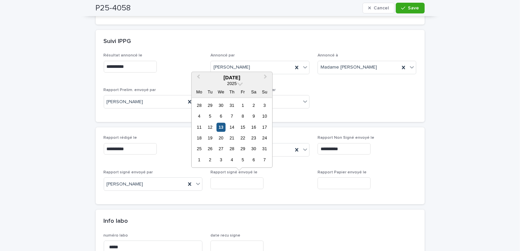
click at [222, 127] on div "13" at bounding box center [221, 127] width 9 height 9
type input "**********"
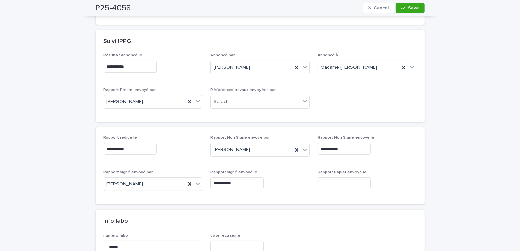
scroll to position [0, 0]
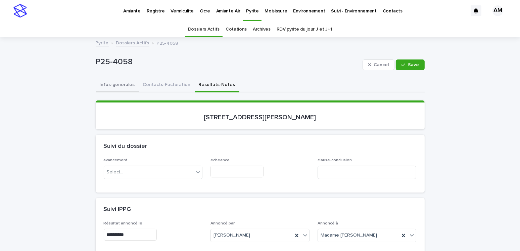
click at [124, 83] on button "Infos-générales" at bounding box center [117, 85] width 43 height 14
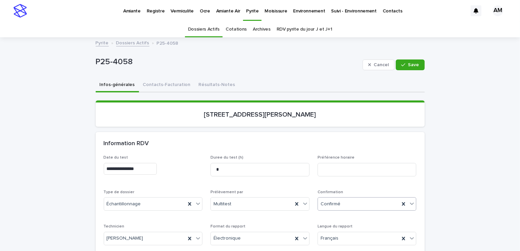
click at [343, 205] on div "Confirmé" at bounding box center [359, 203] width 82 height 11
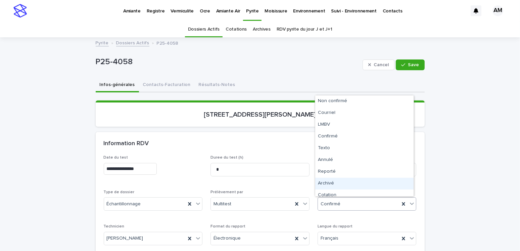
click at [329, 186] on div "Archivé" at bounding box center [364, 184] width 98 height 12
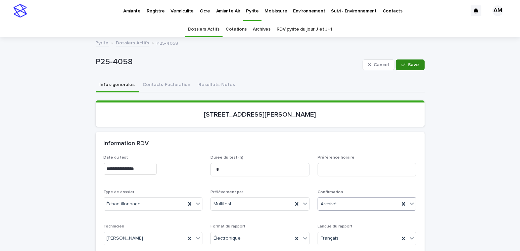
click at [406, 63] on div "button" at bounding box center [404, 64] width 7 height 5
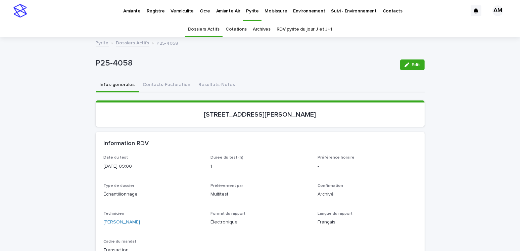
click at [135, 43] on link "Dossiers Actifs" at bounding box center [132, 43] width 33 height 8
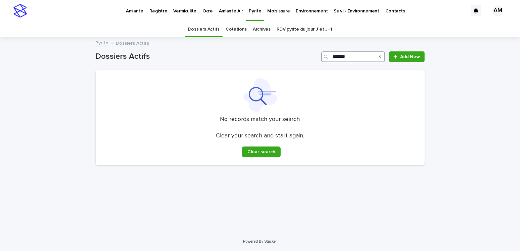
click at [357, 53] on input "*******" at bounding box center [353, 56] width 64 height 11
type input "*******"
click at [359, 56] on input "*******" at bounding box center [353, 56] width 64 height 11
click at [316, 29] on link "RDV pyrite du jour J et J+1" at bounding box center [305, 29] width 56 height 16
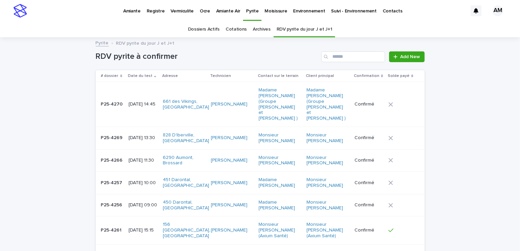
scroll to position [134, 0]
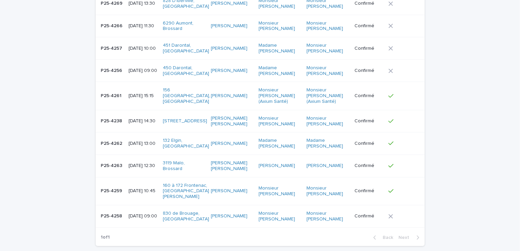
click at [141, 118] on p "2025-08-13 14:30" at bounding box center [143, 121] width 29 height 6
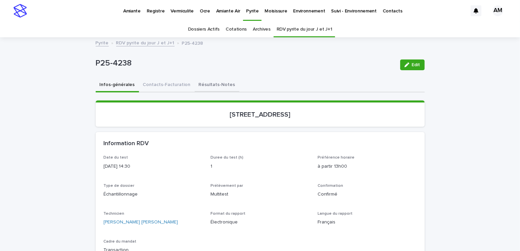
click at [198, 84] on button "Résultats-Notes" at bounding box center [217, 85] width 45 height 14
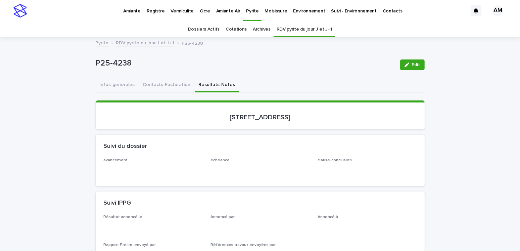
click at [418, 57] on div "Edit" at bounding box center [411, 64] width 27 height 27
click at [413, 65] on span "Edit" at bounding box center [416, 64] width 8 height 5
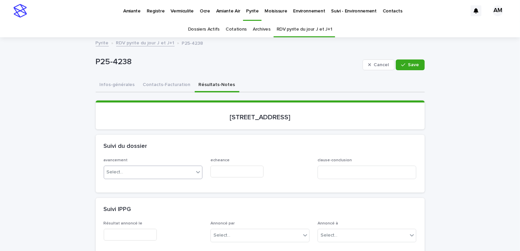
click at [122, 168] on div "Select..." at bounding box center [149, 172] width 90 height 11
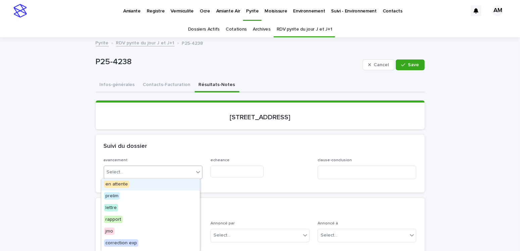
click at [117, 184] on span "en attente" at bounding box center [116, 183] width 25 height 7
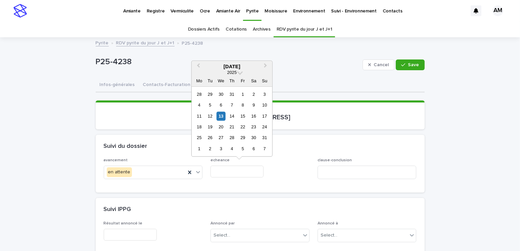
click at [237, 168] on input "text" at bounding box center [237, 172] width 53 height 12
click at [223, 112] on div "13" at bounding box center [221, 115] width 9 height 9
click at [230, 167] on input "**********" at bounding box center [237, 172] width 53 height 12
click at [233, 118] on div "14" at bounding box center [231, 115] width 9 height 9
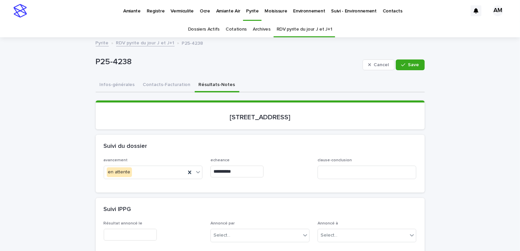
type input "**********"
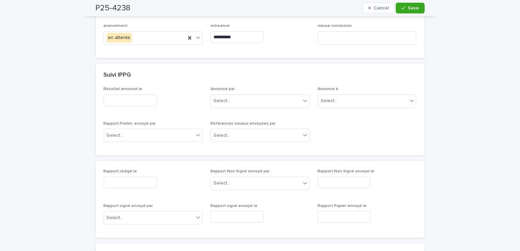
click at [132, 181] on input "text" at bounding box center [130, 183] width 53 height 12
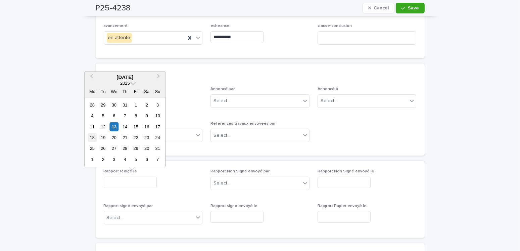
click at [91, 136] on div "18" at bounding box center [92, 137] width 9 height 9
type input "**********"
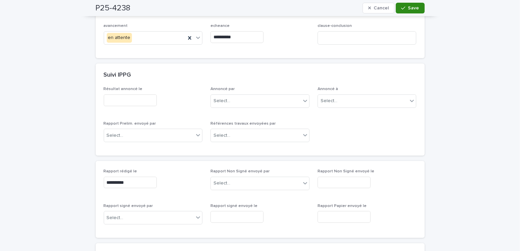
click at [409, 10] on span "Save" at bounding box center [413, 8] width 11 height 5
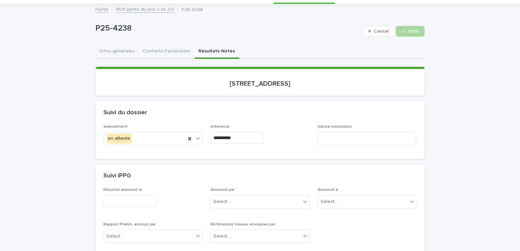
scroll to position [0, 0]
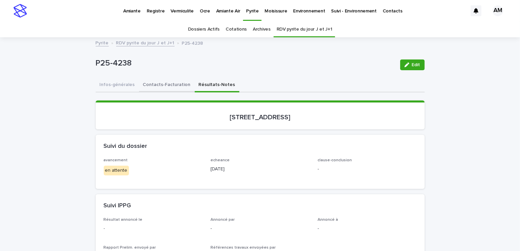
click at [169, 80] on button "Contacts-Facturation" at bounding box center [167, 85] width 56 height 14
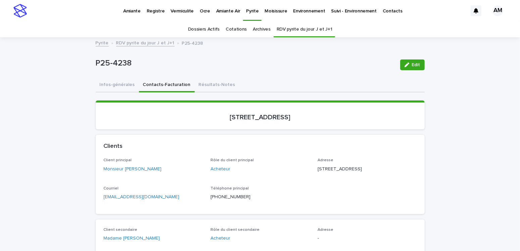
click at [135, 39] on link "RDV pyrite du jour J et J+1" at bounding box center [145, 43] width 58 height 8
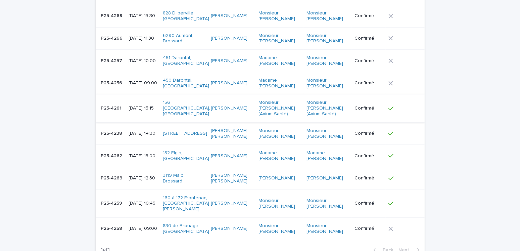
scroll to position [155, 0]
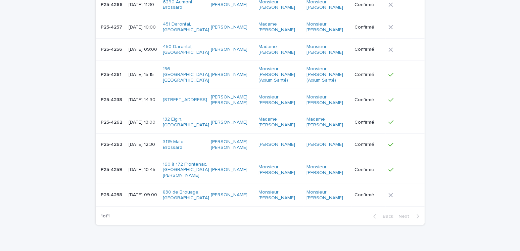
click at [148, 142] on p "2025-08-13 12:30" at bounding box center [143, 145] width 29 height 6
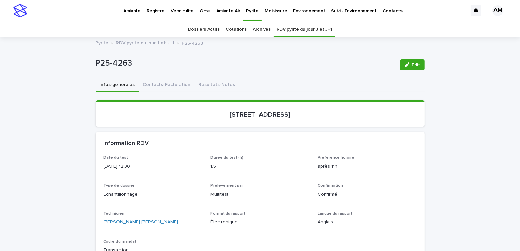
click at [199, 81] on button "Résultats-Notes" at bounding box center [217, 85] width 45 height 14
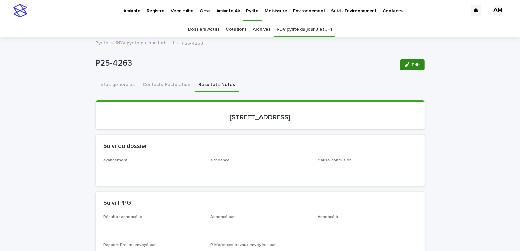
click at [407, 66] on div "button" at bounding box center [408, 64] width 7 height 5
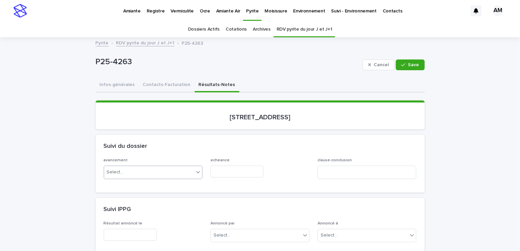
click at [133, 168] on div "Select..." at bounding box center [149, 172] width 90 height 11
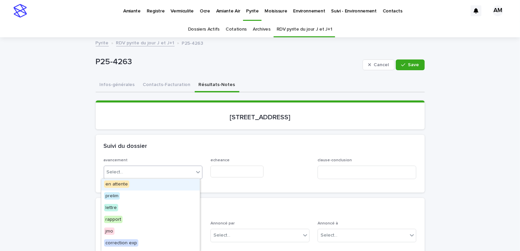
click at [117, 185] on span "en attente" at bounding box center [116, 183] width 25 height 7
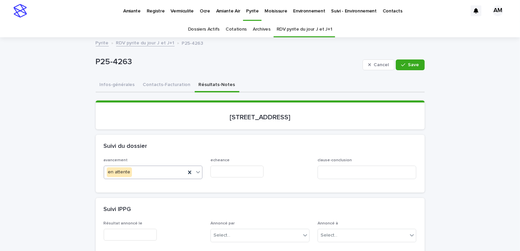
click at [223, 171] on input "text" at bounding box center [237, 172] width 53 height 12
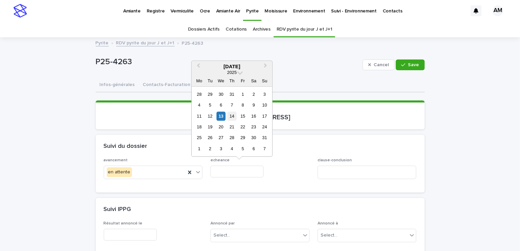
click at [232, 114] on div "14" at bounding box center [231, 115] width 9 height 9
type input "**********"
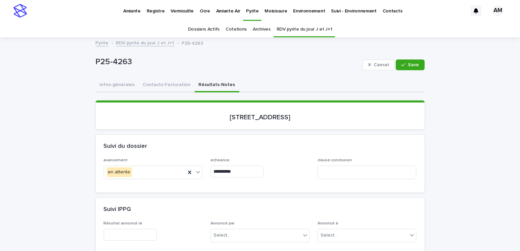
scroll to position [134, 0]
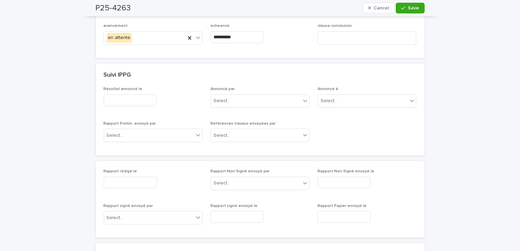
click at [136, 183] on input "text" at bounding box center [130, 183] width 53 height 12
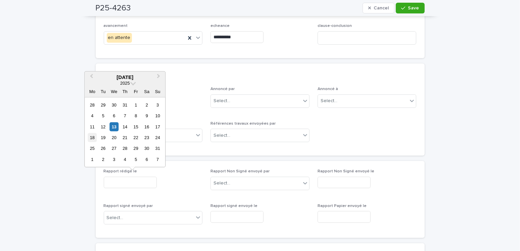
click at [93, 137] on div "18" at bounding box center [92, 137] width 9 height 9
type input "**********"
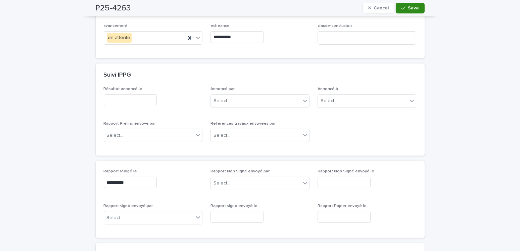
click at [408, 8] on span "Save" at bounding box center [413, 8] width 11 height 5
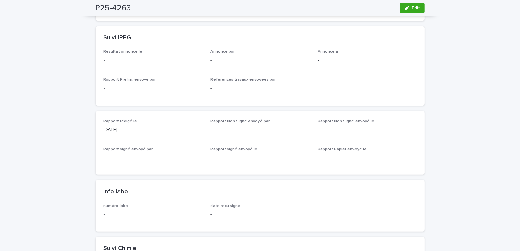
scroll to position [0, 0]
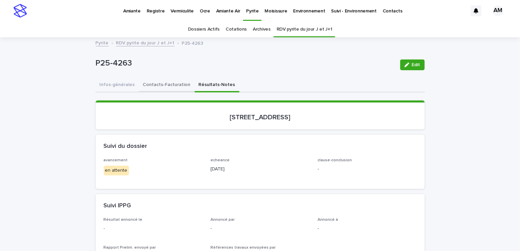
click at [160, 83] on button "Contacts-Facturation" at bounding box center [167, 85] width 56 height 14
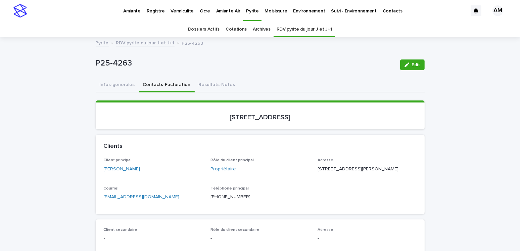
click at [140, 43] on link "RDV pyrite du jour J et J+1" at bounding box center [145, 43] width 58 height 8
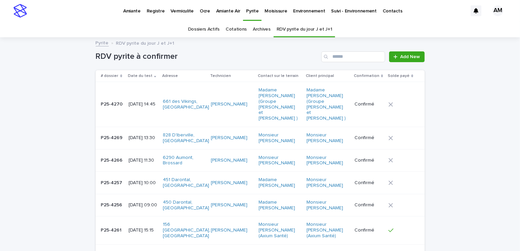
scroll to position [21, 0]
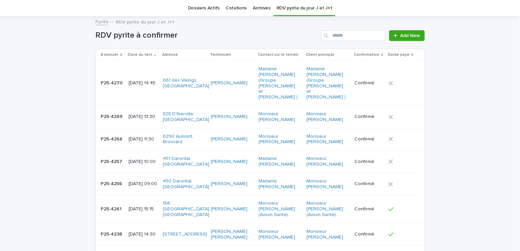
click at [213, 8] on link "Dossiers Actifs" at bounding box center [204, 8] width 32 height 16
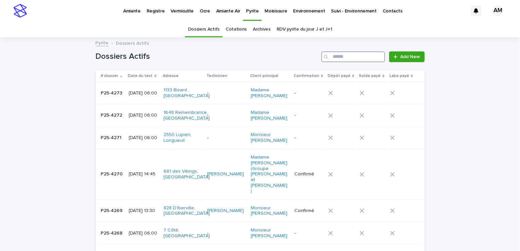
click at [354, 55] on input "Search" at bounding box center [353, 56] width 64 height 11
type input "*******"
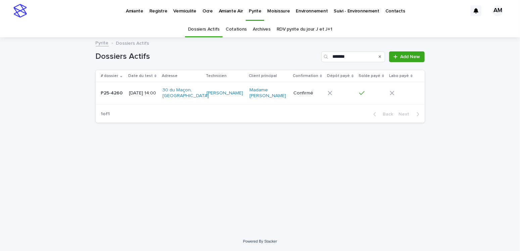
click at [157, 94] on p "2025-08-12 14:00" at bounding box center [143, 93] width 28 height 6
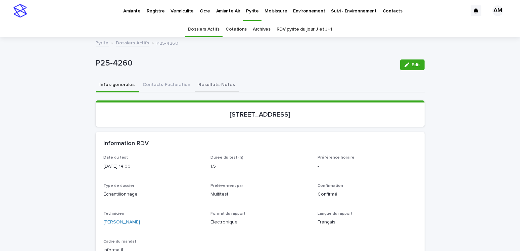
click at [197, 86] on button "Résultats-Notes" at bounding box center [217, 85] width 45 height 14
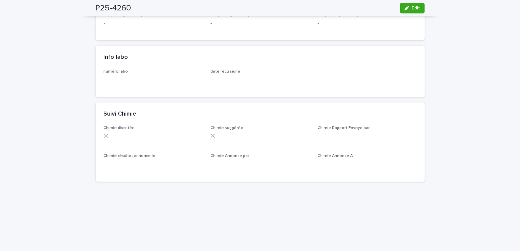
scroll to position [269, 0]
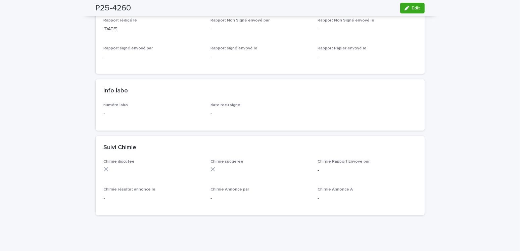
click at [417, 9] on span "Edit" at bounding box center [416, 8] width 8 height 5
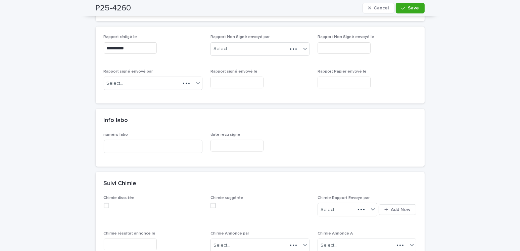
scroll to position [293, 0]
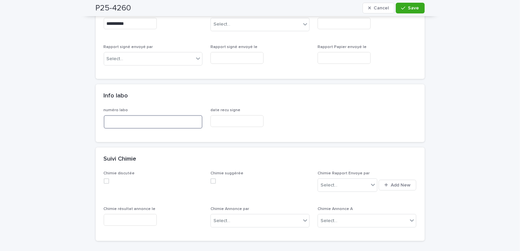
click at [115, 122] on input at bounding box center [153, 121] width 99 height 13
click at [107, 118] on input at bounding box center [153, 121] width 99 height 13
type input "**********"
click at [411, 12] on button "Save" at bounding box center [410, 8] width 29 height 11
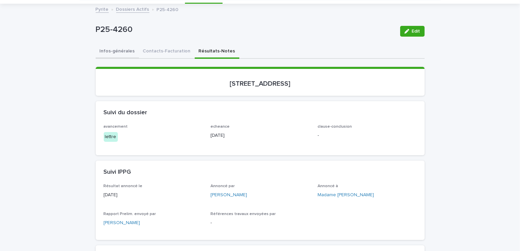
scroll to position [0, 0]
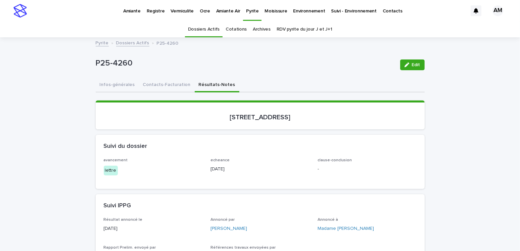
click at [124, 42] on link "Dossiers Actifs" at bounding box center [132, 43] width 33 height 8
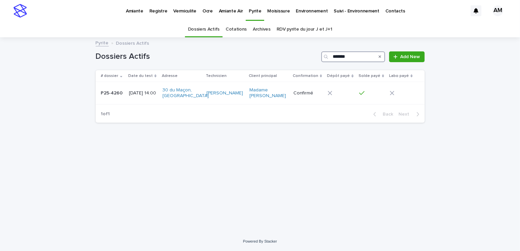
click at [360, 57] on input "*******" at bounding box center [353, 56] width 64 height 11
type input "*******"
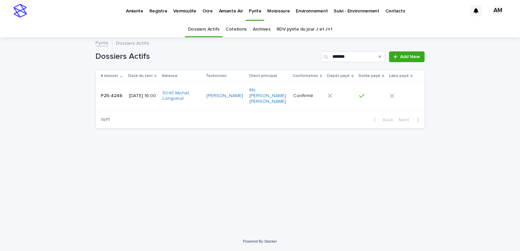
click at [156, 92] on div "2025-08-12 16:00" at bounding box center [143, 95] width 28 height 7
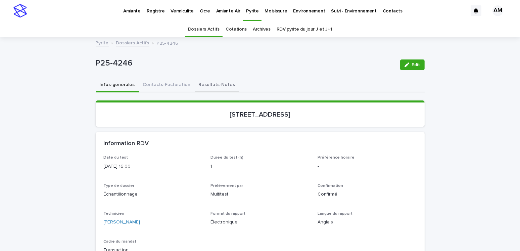
click at [218, 86] on button "Résultats-Notes" at bounding box center [217, 85] width 45 height 14
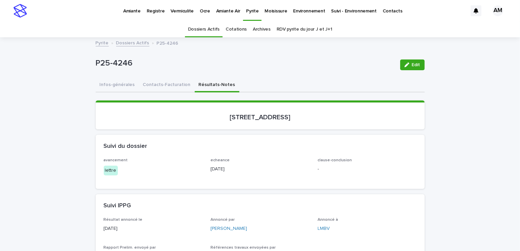
click at [401, 66] on button "Edit" at bounding box center [412, 64] width 25 height 11
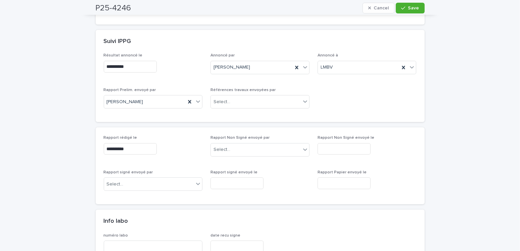
scroll to position [302, 0]
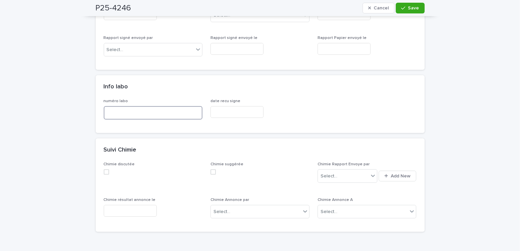
click at [112, 107] on input at bounding box center [153, 112] width 99 height 13
click at [113, 108] on input at bounding box center [153, 112] width 99 height 13
type input "*****"
click at [409, 8] on span "Save" at bounding box center [413, 8] width 11 height 5
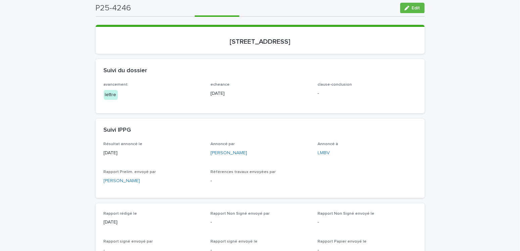
scroll to position [0, 0]
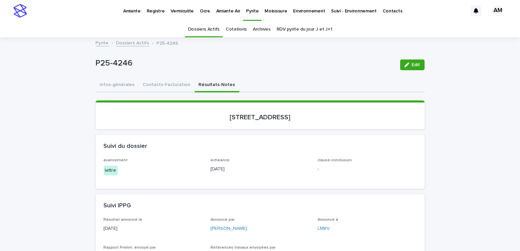
click at [127, 43] on link "Dossiers Actifs" at bounding box center [132, 43] width 33 height 8
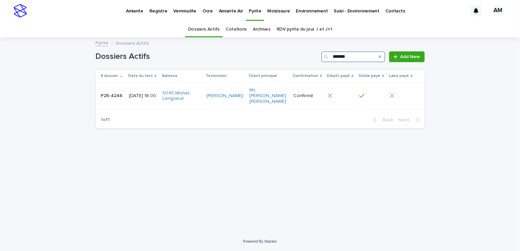
click at [359, 57] on input "*******" at bounding box center [353, 56] width 64 height 11
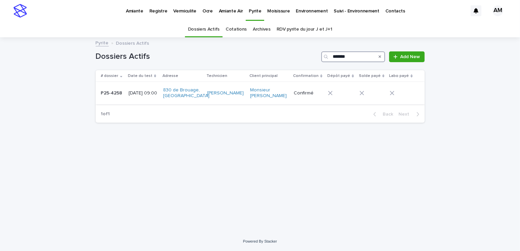
type input "*******"
click at [131, 94] on p "2025-08-13 09:00" at bounding box center [144, 93] width 30 height 6
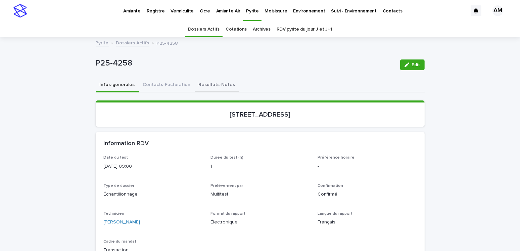
click at [217, 83] on button "Résultats-Notes" at bounding box center [217, 85] width 45 height 14
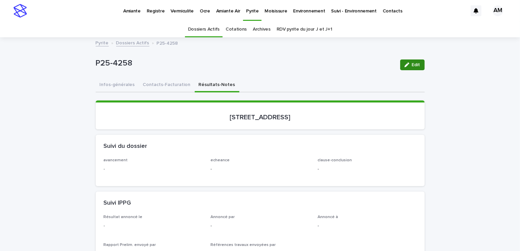
click at [413, 63] on span "Edit" at bounding box center [416, 64] width 8 height 5
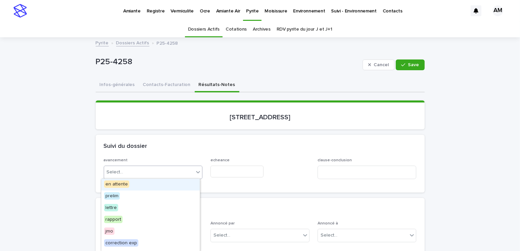
click at [138, 171] on div "Select..." at bounding box center [149, 172] width 90 height 11
click at [125, 185] on span "en attente" at bounding box center [116, 183] width 25 height 7
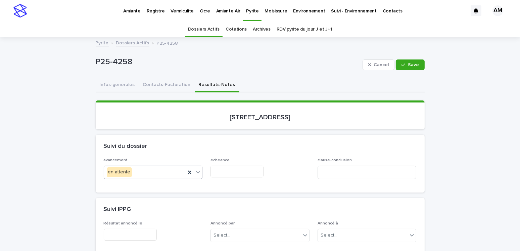
click at [222, 170] on input "text" at bounding box center [237, 172] width 53 height 12
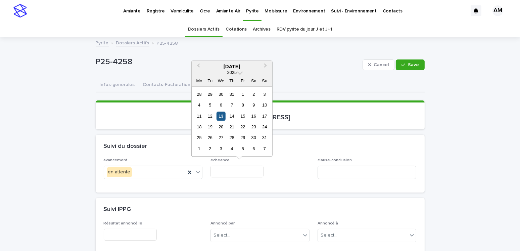
click at [224, 117] on div "13" at bounding box center [221, 115] width 9 height 9
type input "**********"
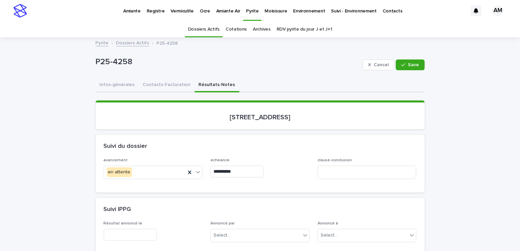
scroll to position [134, 0]
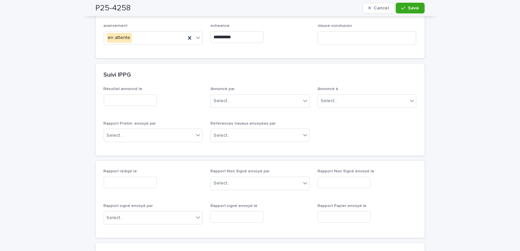
click at [137, 182] on input "text" at bounding box center [130, 183] width 53 height 12
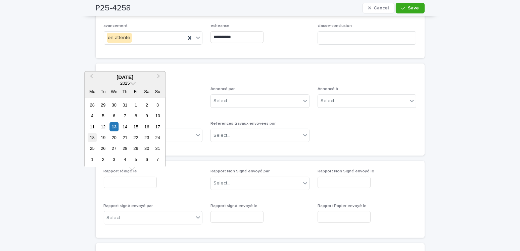
click at [94, 137] on div "18" at bounding box center [92, 137] width 9 height 9
type input "**********"
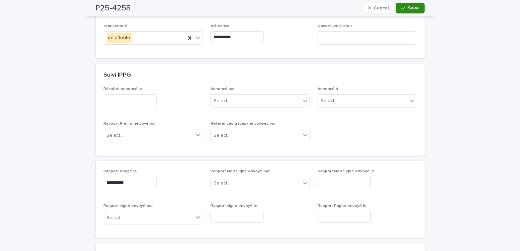
click at [409, 8] on span "Save" at bounding box center [413, 8] width 11 height 5
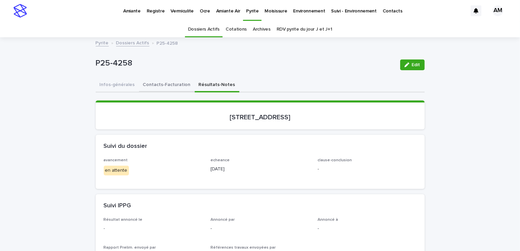
click at [161, 86] on button "Contacts-Facturation" at bounding box center [167, 85] width 56 height 14
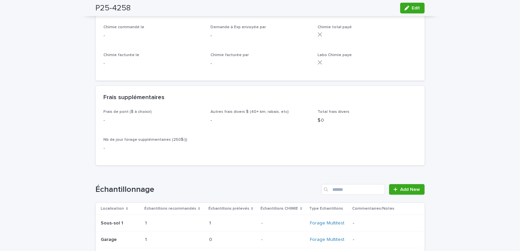
scroll to position [806, 0]
